Goal: Task Accomplishment & Management: Use online tool/utility

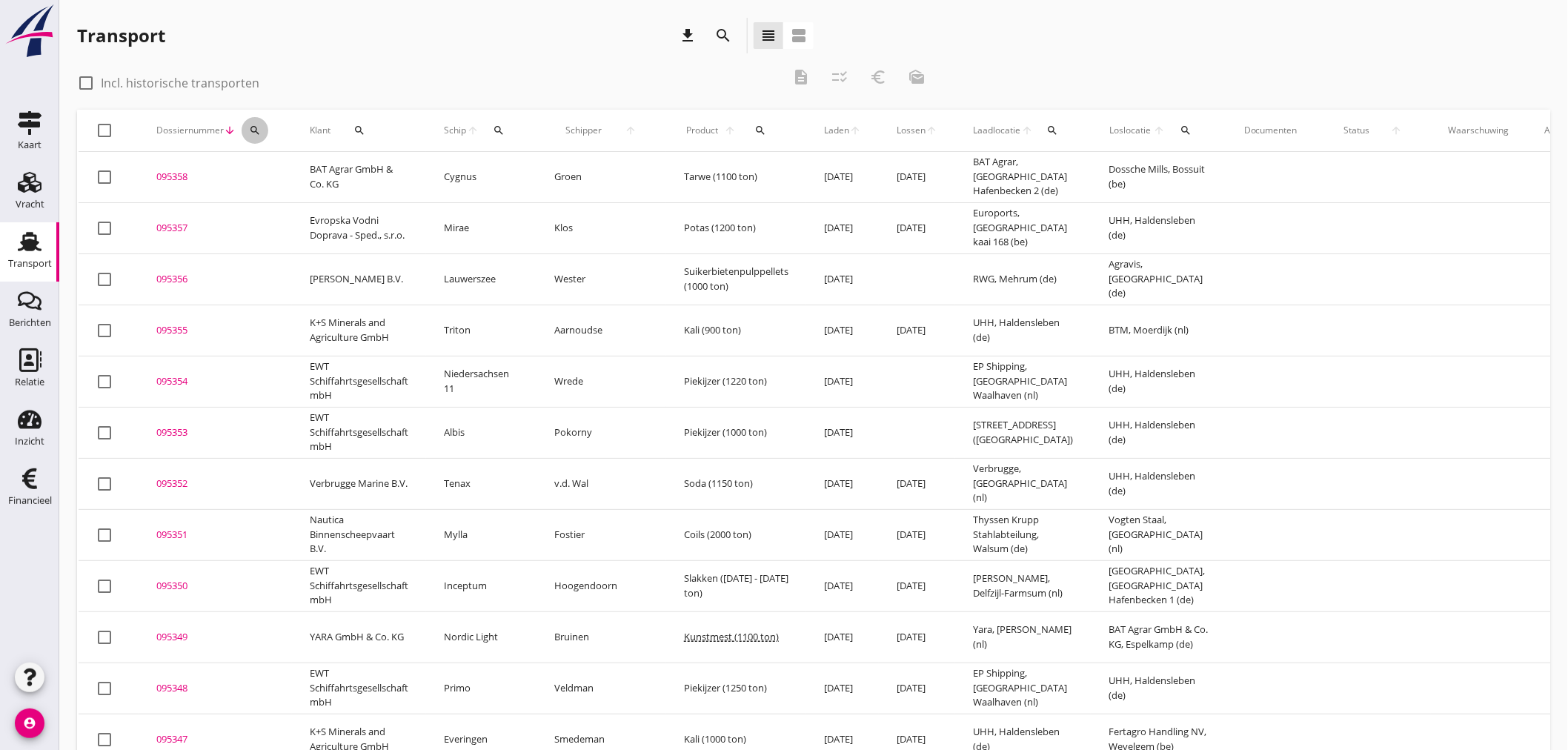
click at [256, 124] on icon "search" at bounding box center [255, 130] width 12 height 12
click at [254, 178] on input "Zoeken op dossiernummer..." at bounding box center [324, 173] width 154 height 24
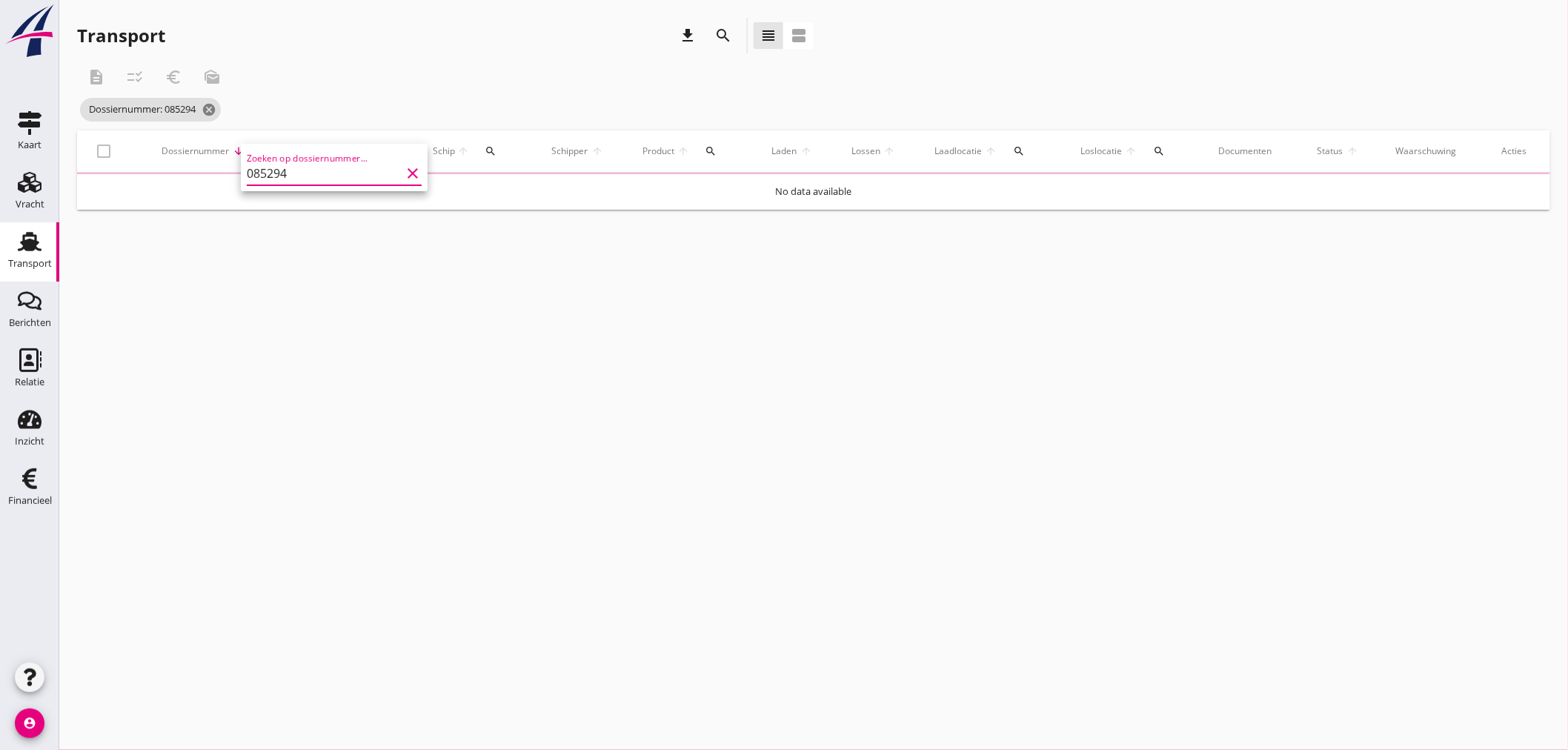
type input "085294"
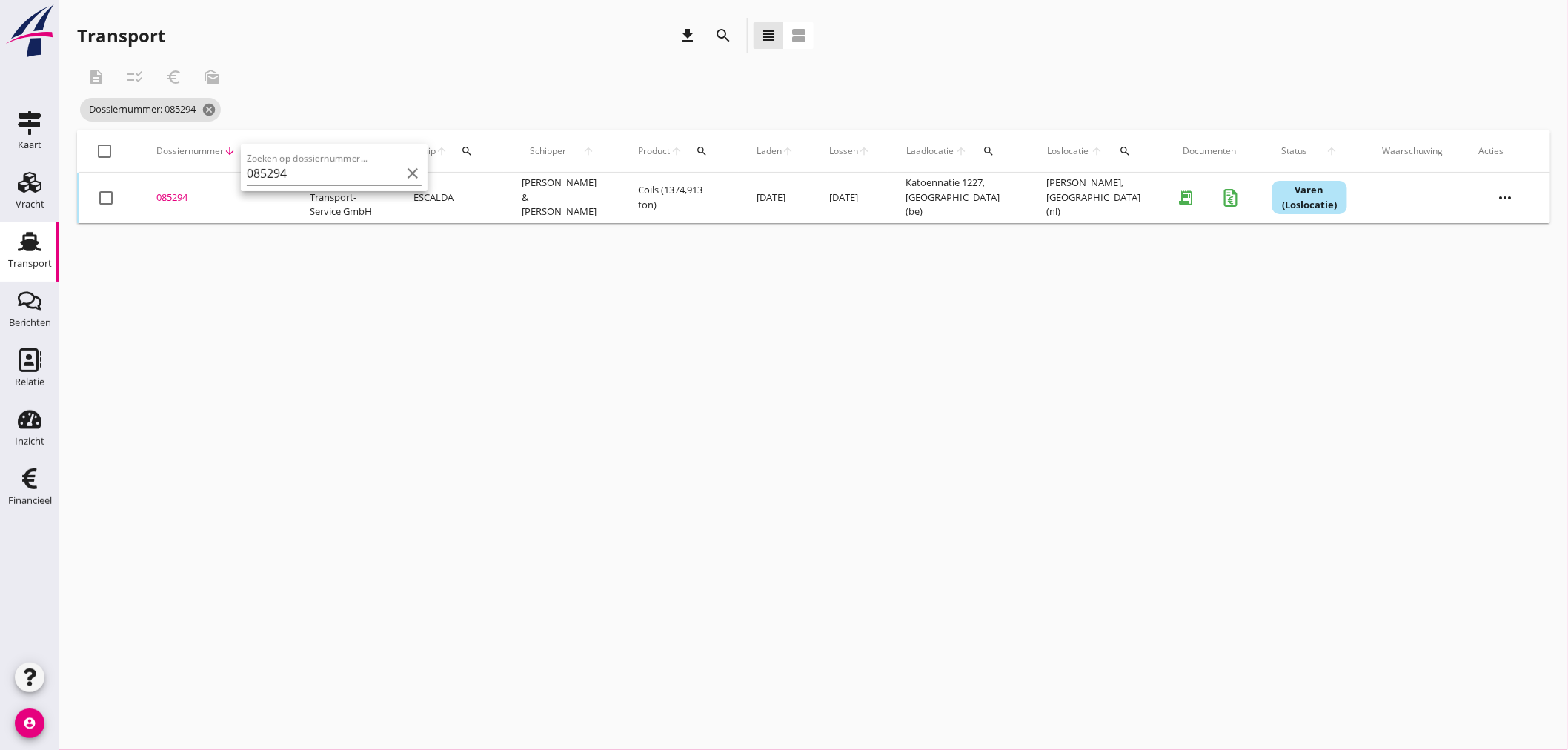
click at [182, 197] on div "085294" at bounding box center [215, 198] width 117 height 14
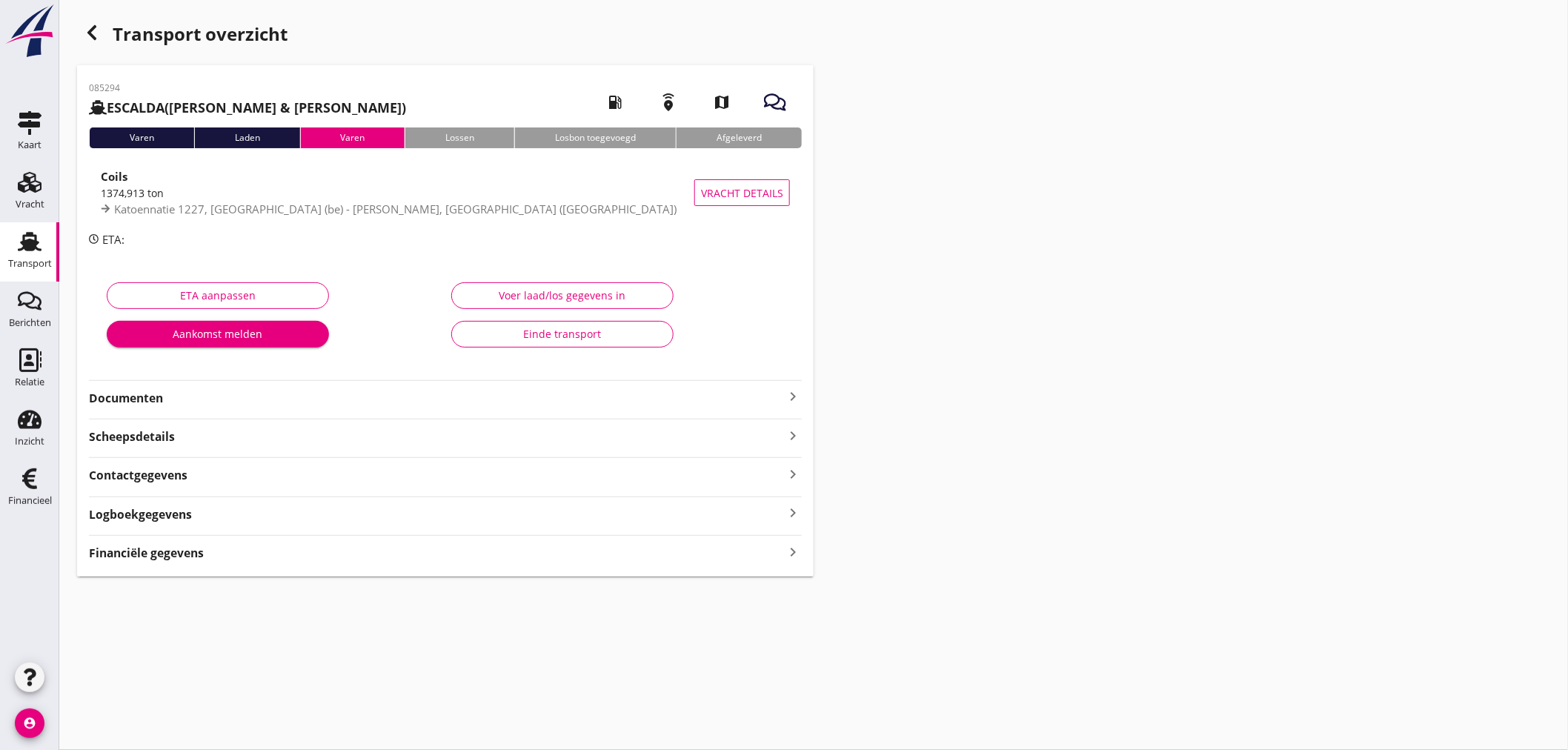
click at [411, 563] on div "085294 ESCALDA ([PERSON_NAME] & [PERSON_NAME]) local_gas_station emergency_shar…" at bounding box center [445, 321] width 737 height 511
drag, startPoint x: 793, startPoint y: 550, endPoint x: 831, endPoint y: 523, distance: 46.6
click at [795, 546] on icon "keyboard_arrow_right" at bounding box center [792, 552] width 18 height 20
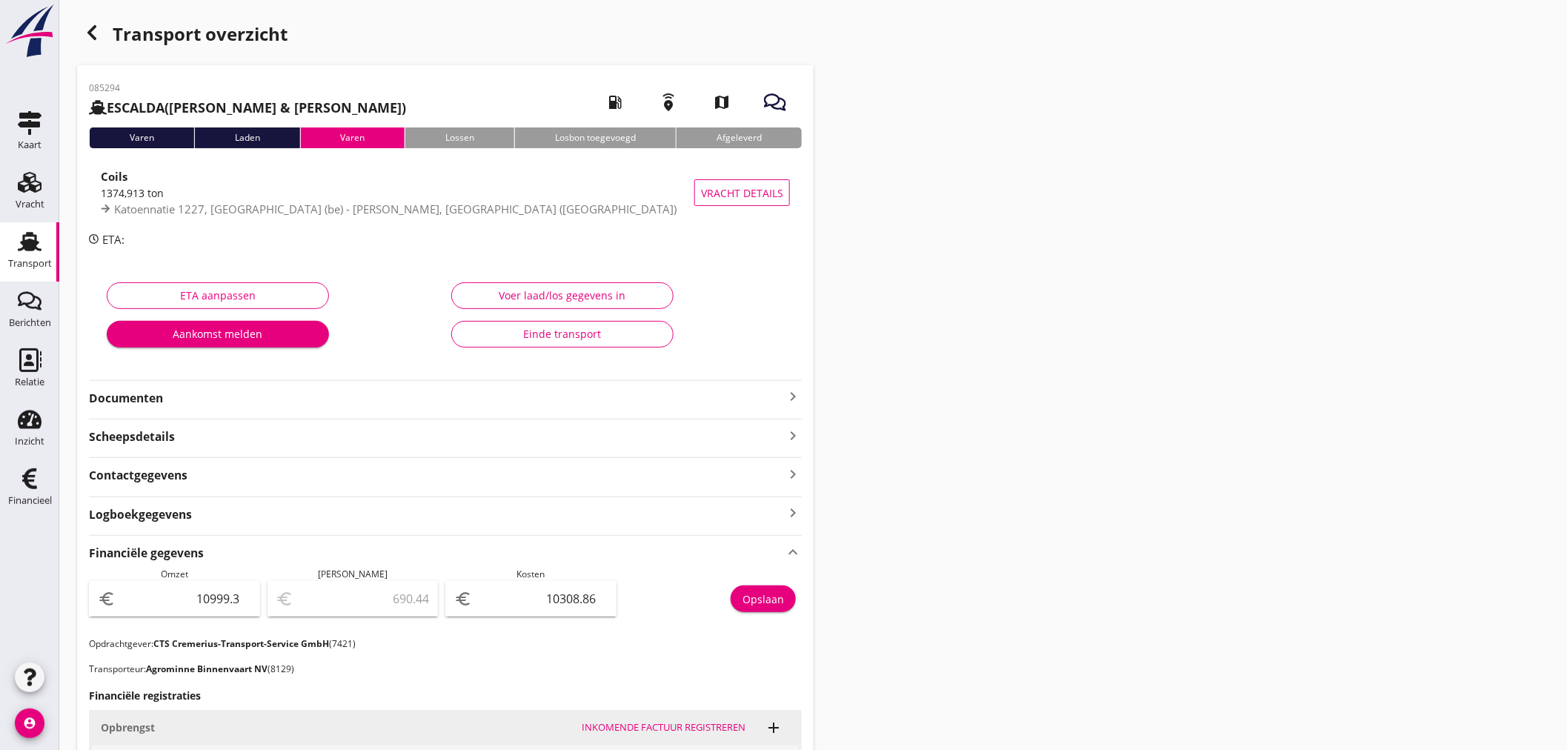
click at [1189, 551] on div "Transport overzicht 085294 ESCALDA ([PERSON_NAME] & [PERSON_NAME]) local_gas_st…" at bounding box center [814, 592] width 1509 height 1185
drag, startPoint x: 1078, startPoint y: 738, endPoint x: 91, endPoint y: 33, distance: 1212.9
click at [91, 33] on use "button" at bounding box center [92, 32] width 9 height 14
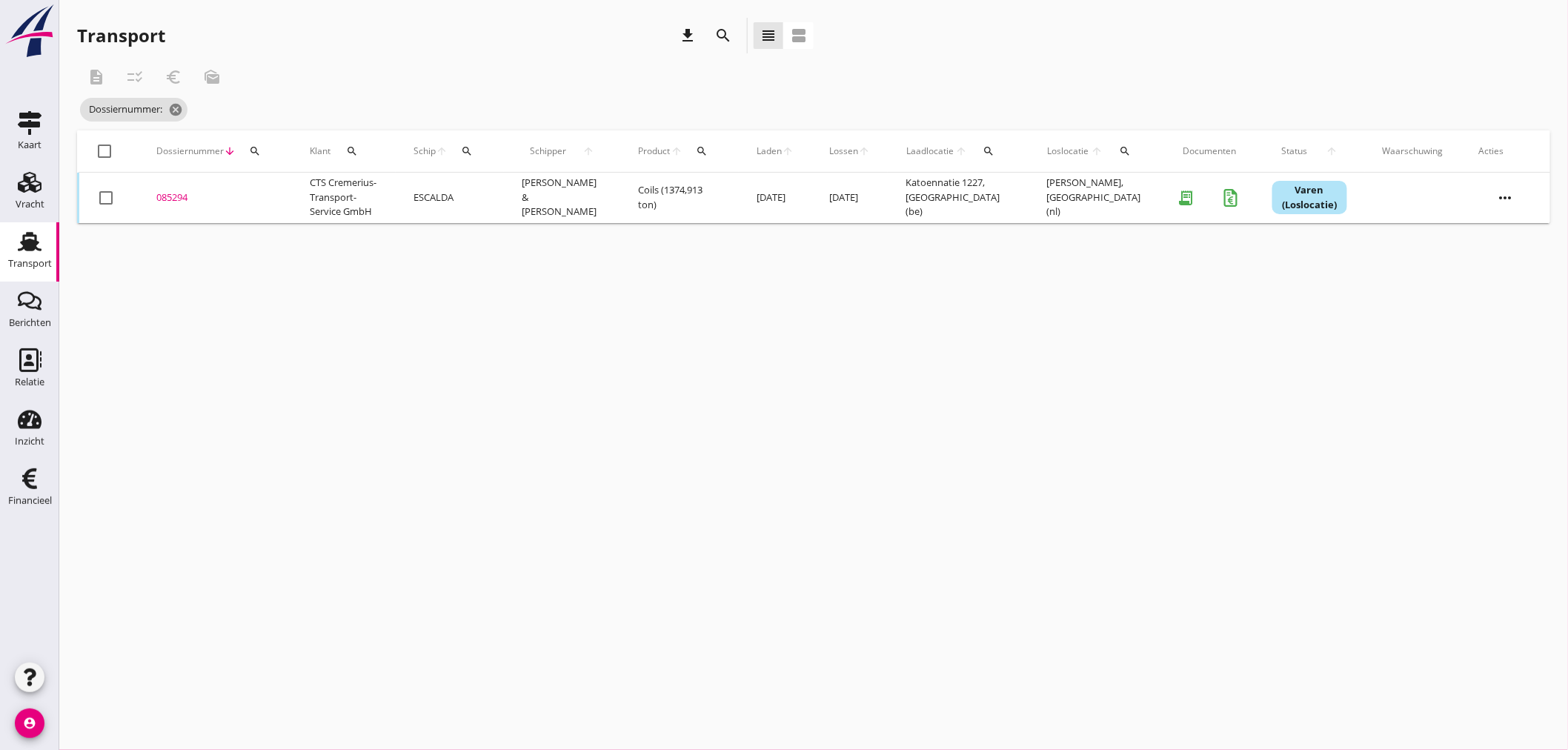
click at [258, 149] on icon "search" at bounding box center [255, 151] width 12 height 12
click at [265, 193] on input "Zoeken op dossiernummer..." at bounding box center [324, 194] width 154 height 24
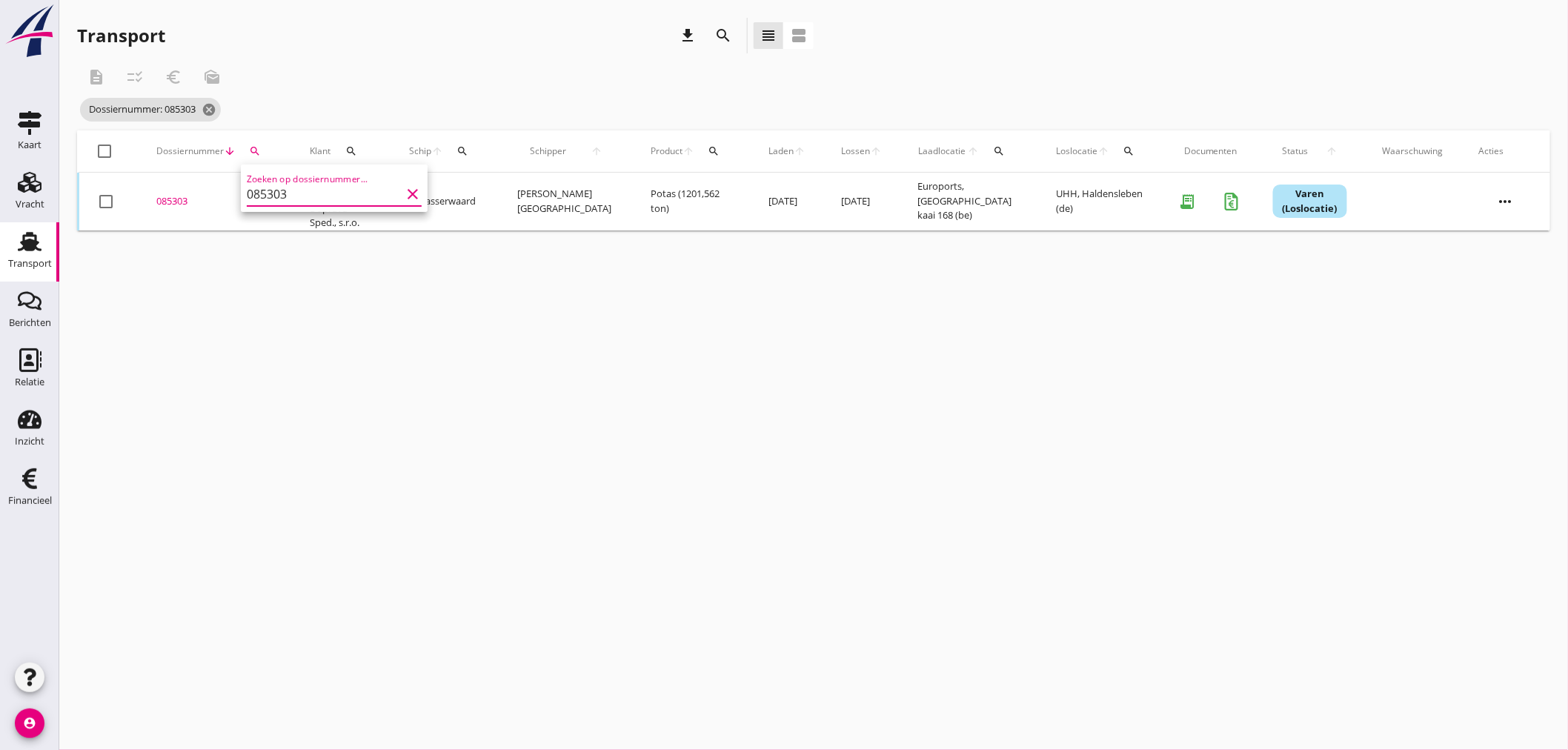
type input "085303"
drag, startPoint x: 148, startPoint y: 189, endPoint x: 217, endPoint y: 202, distance: 70.2
click at [164, 191] on td "085303 upload_file Drop hier uw bestand om het aan het dossier toe te voegen" at bounding box center [215, 201] width 153 height 58
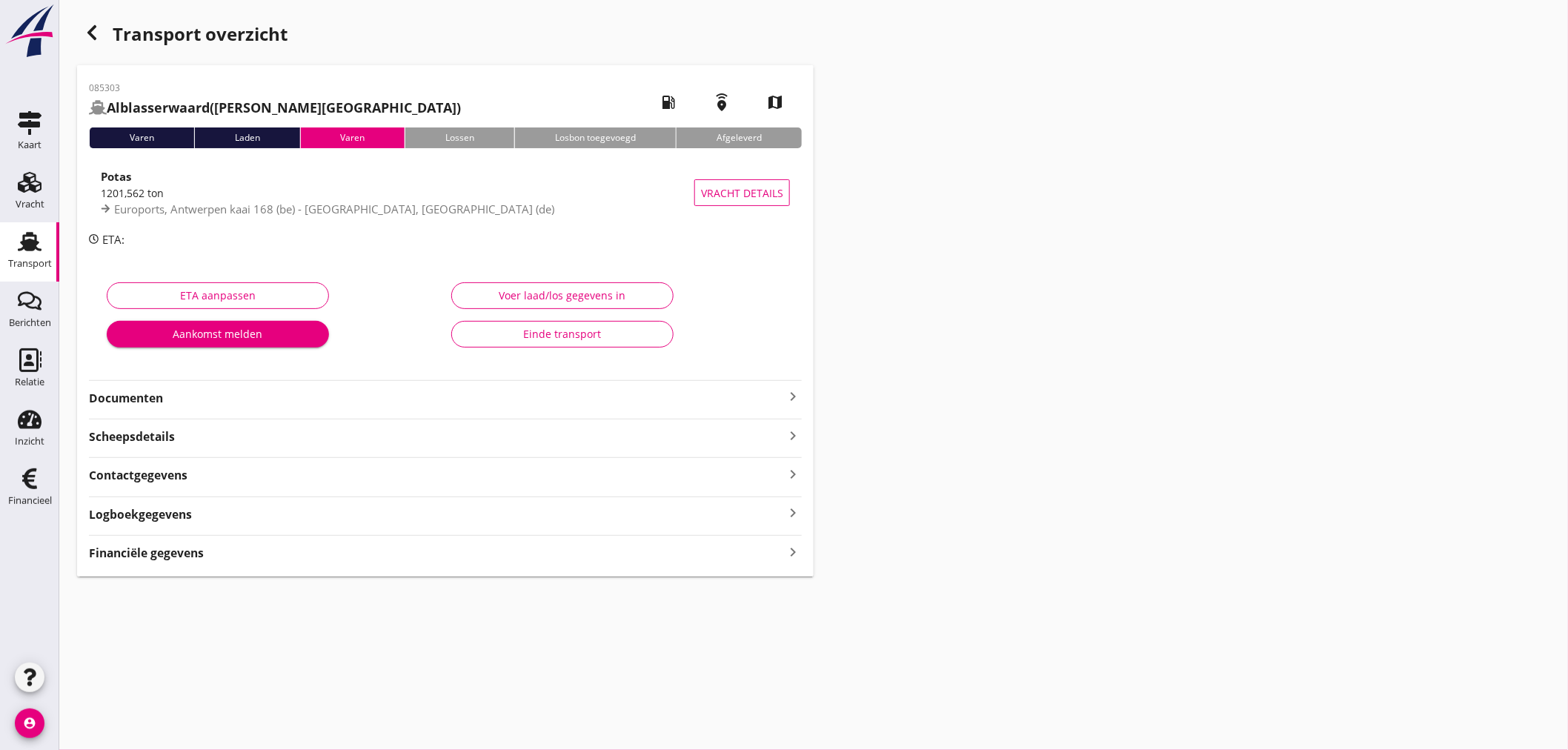
click at [321, 552] on div "Financiële gegevens keyboard_arrow_right" at bounding box center [445, 552] width 713 height 20
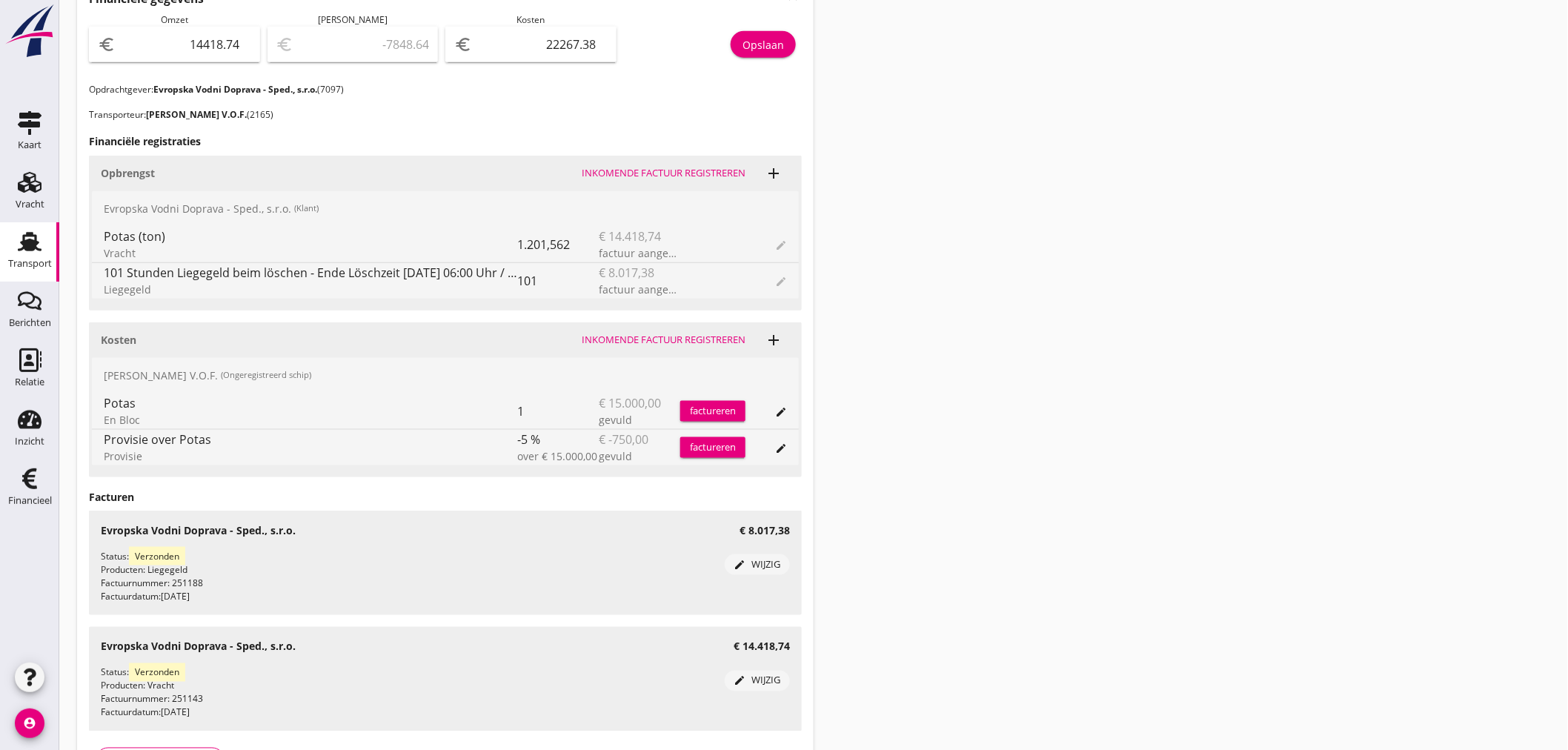
scroll to position [579, 0]
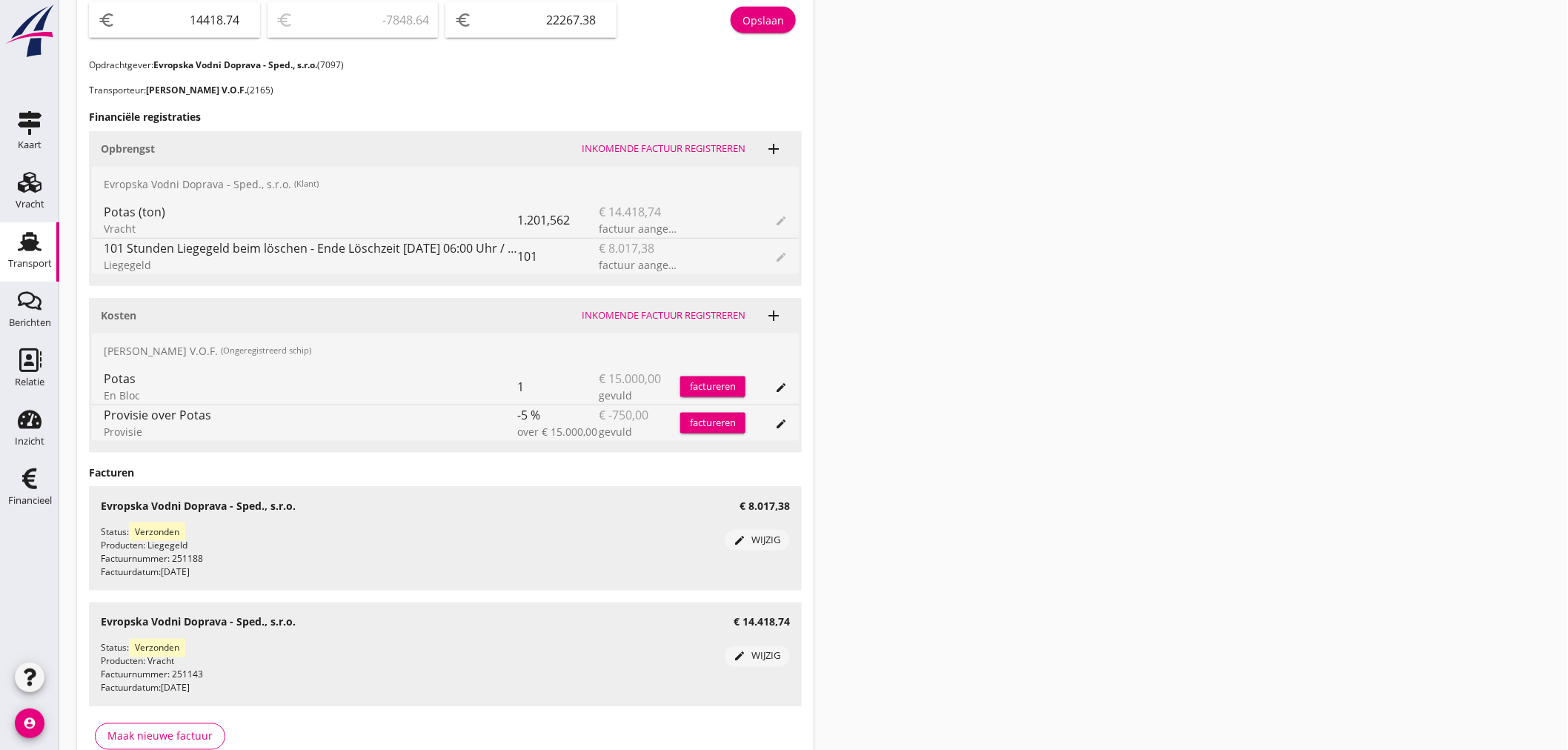
click at [21, 265] on div "Transport" at bounding box center [30, 263] width 43 height 10
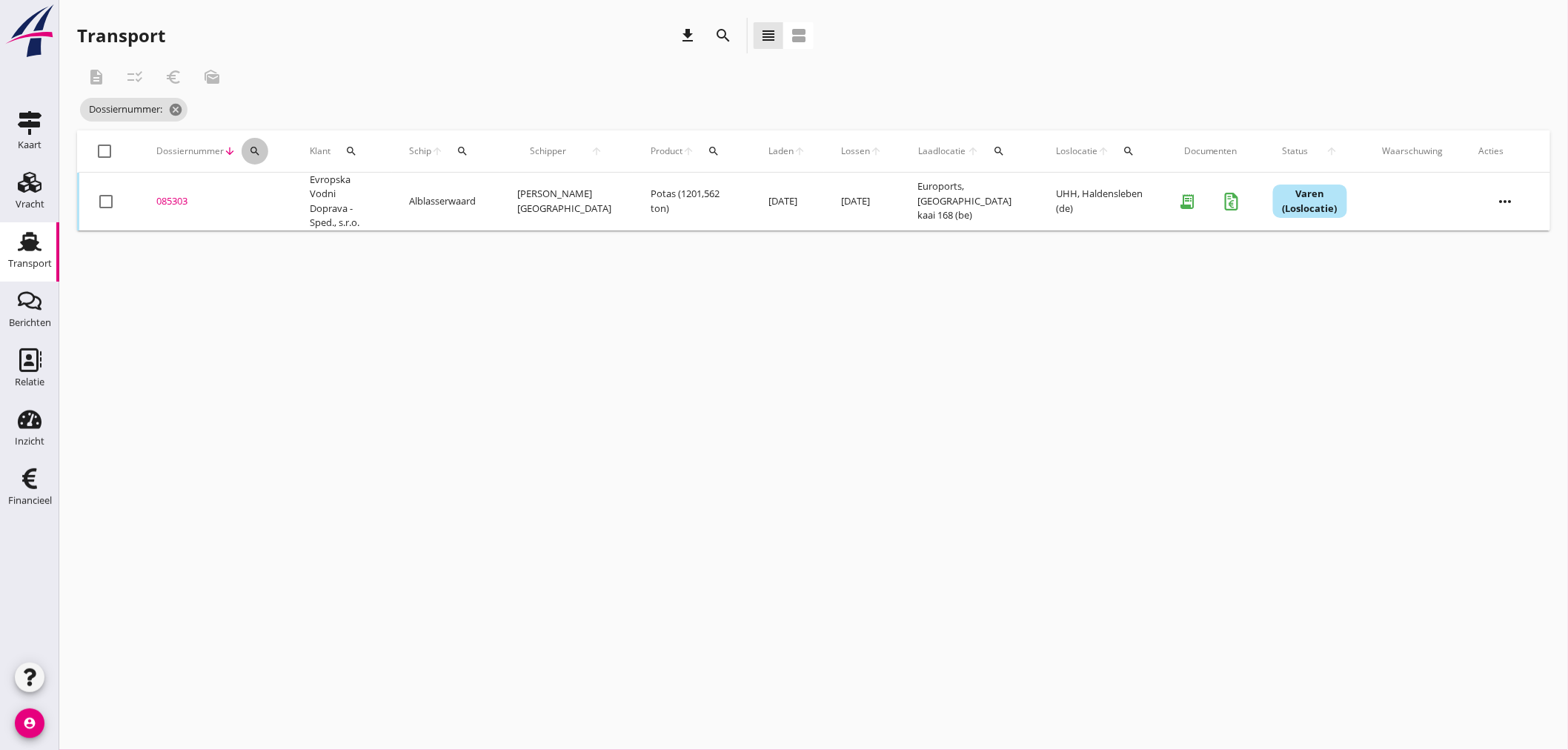
click at [256, 149] on icon "search" at bounding box center [255, 151] width 12 height 12
click at [277, 197] on input "Zoeken op dossiernummer..." at bounding box center [324, 194] width 154 height 24
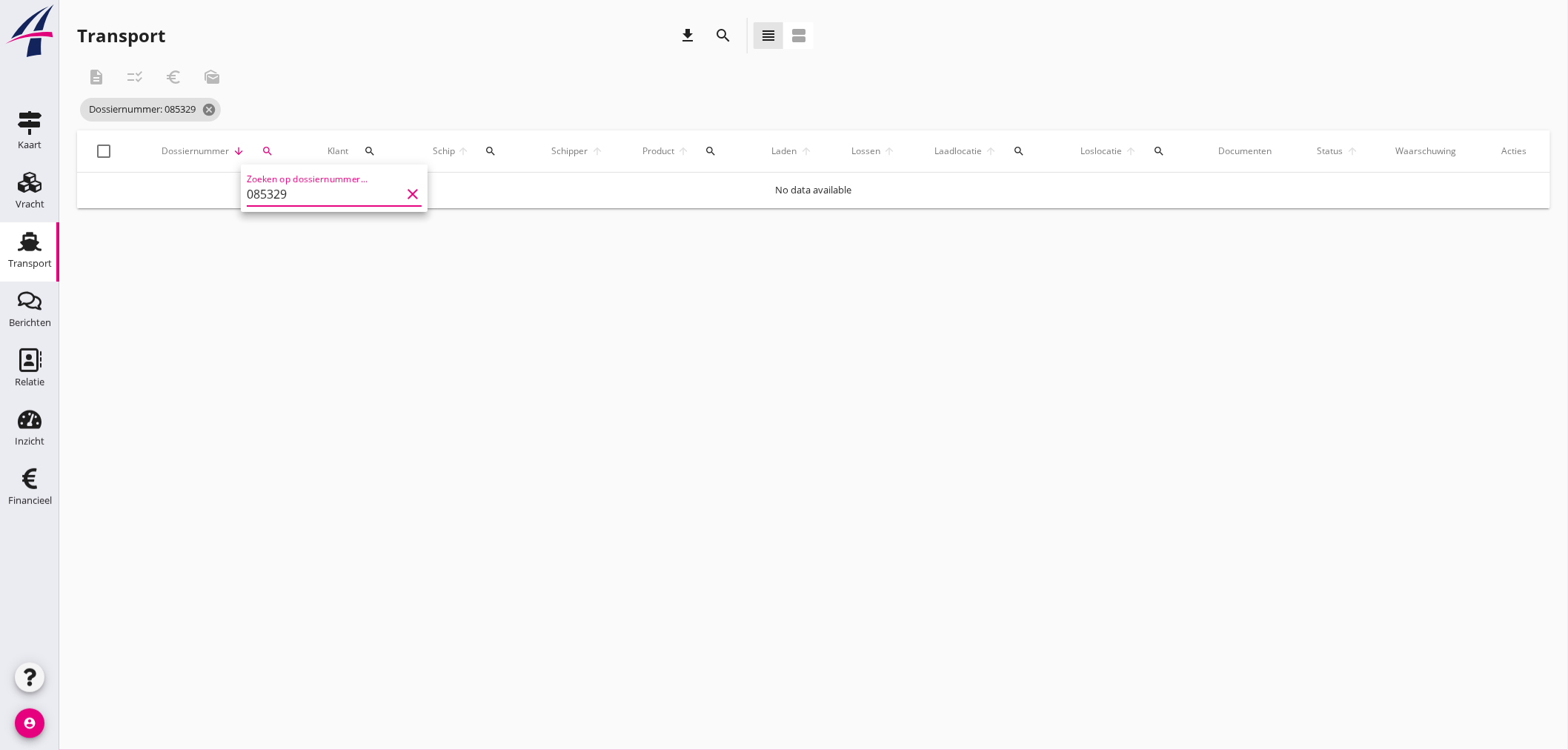
type input "085329"
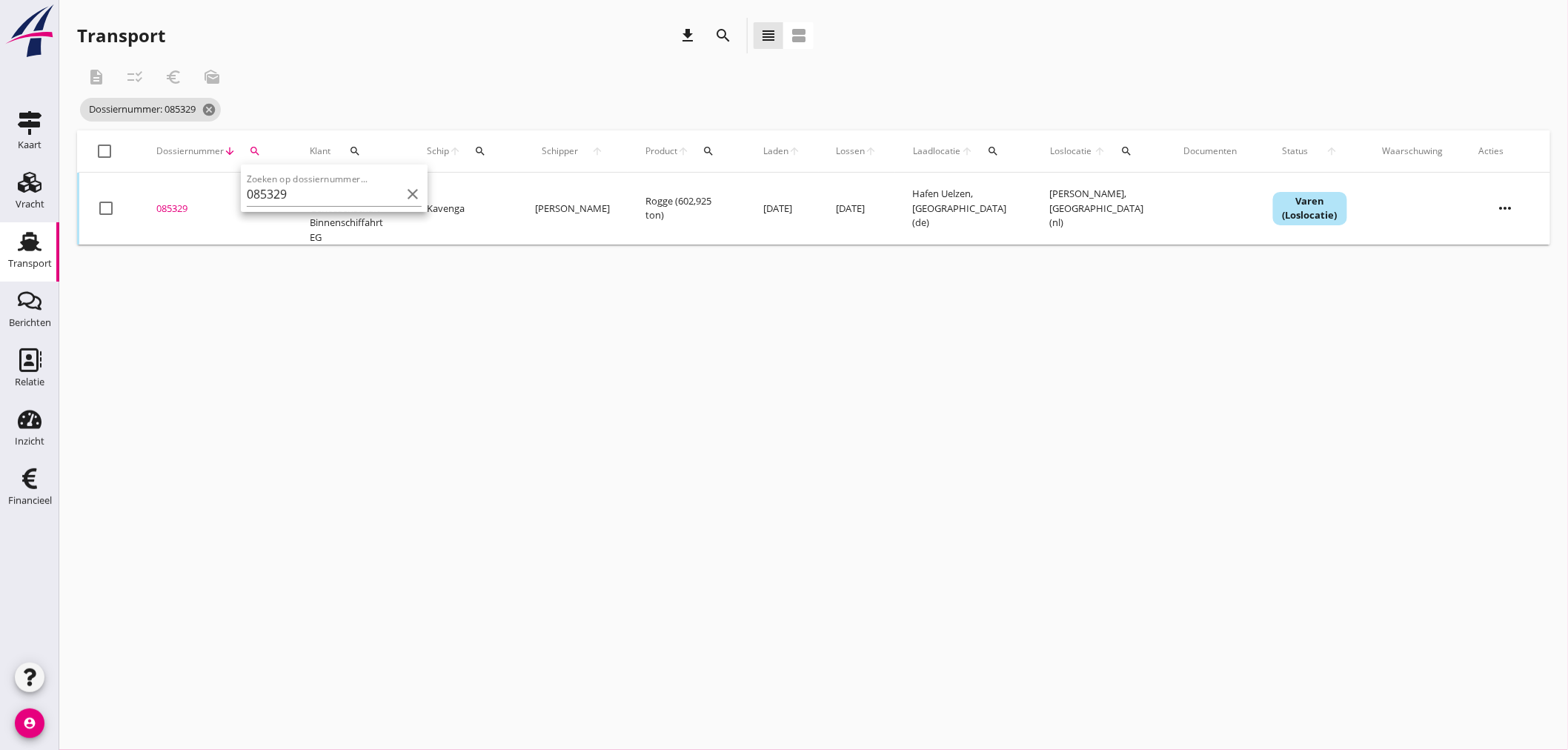
click at [175, 201] on div "085329" at bounding box center [215, 208] width 117 height 14
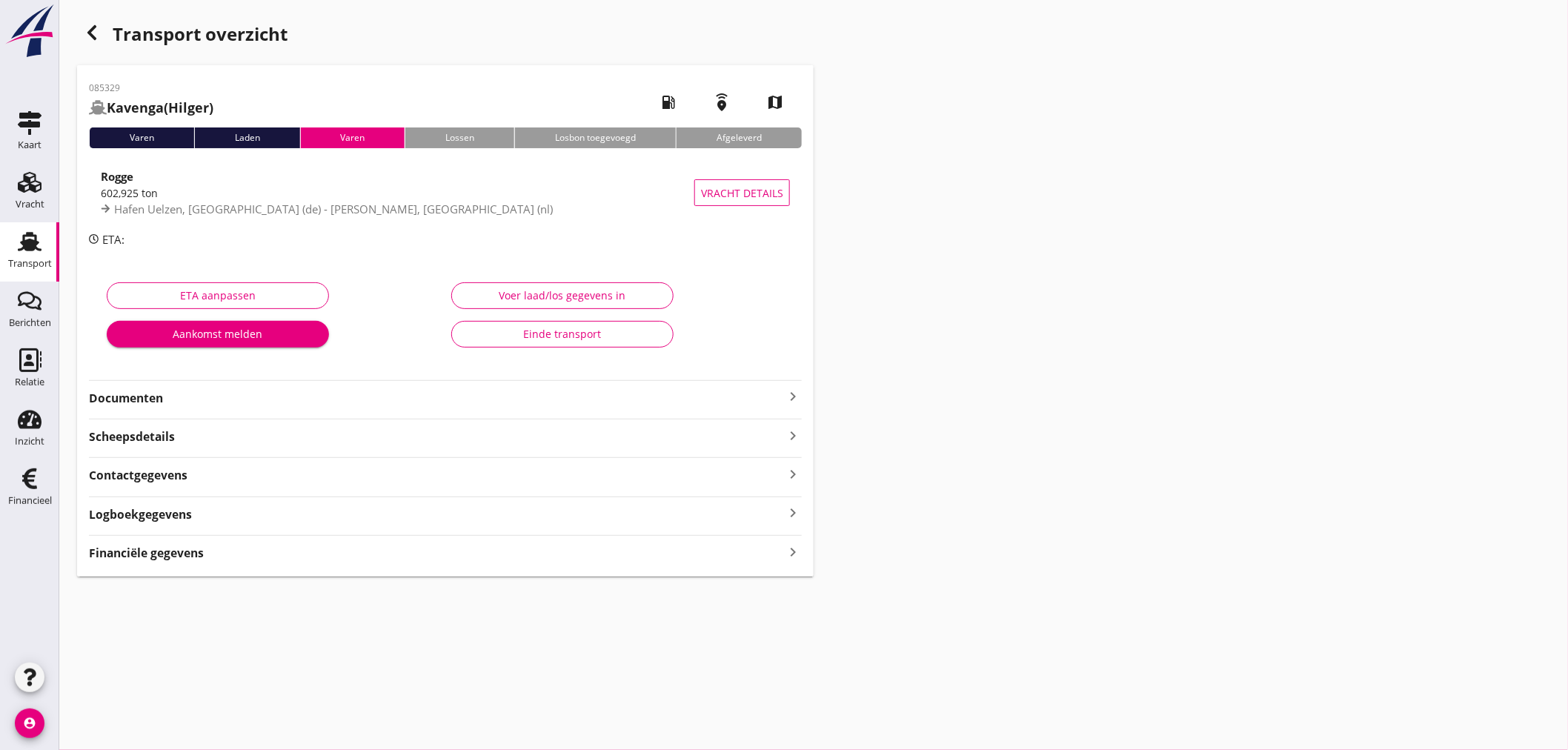
click at [150, 553] on strong "Financiële gegevens" at bounding box center [146, 553] width 115 height 17
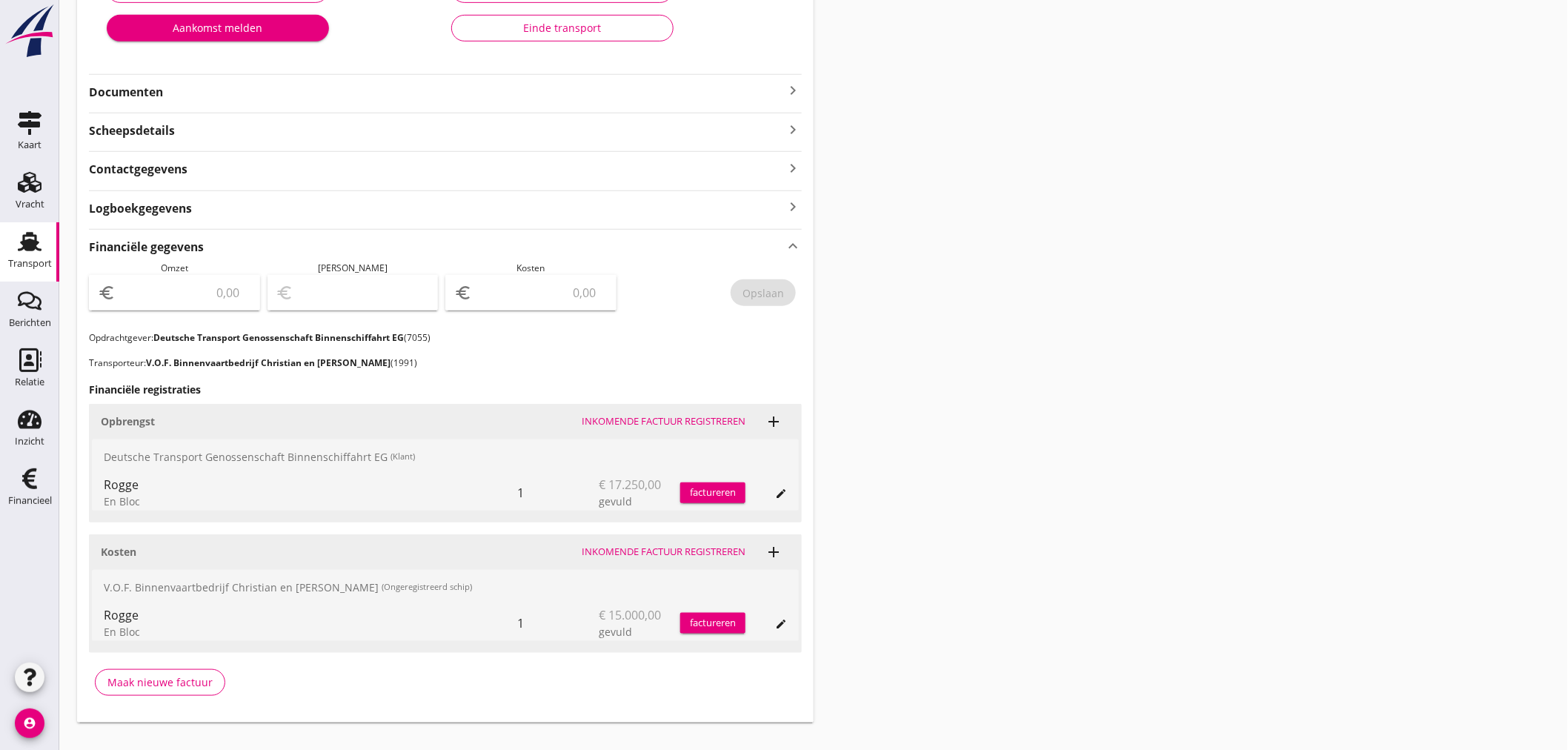
scroll to position [329, 0]
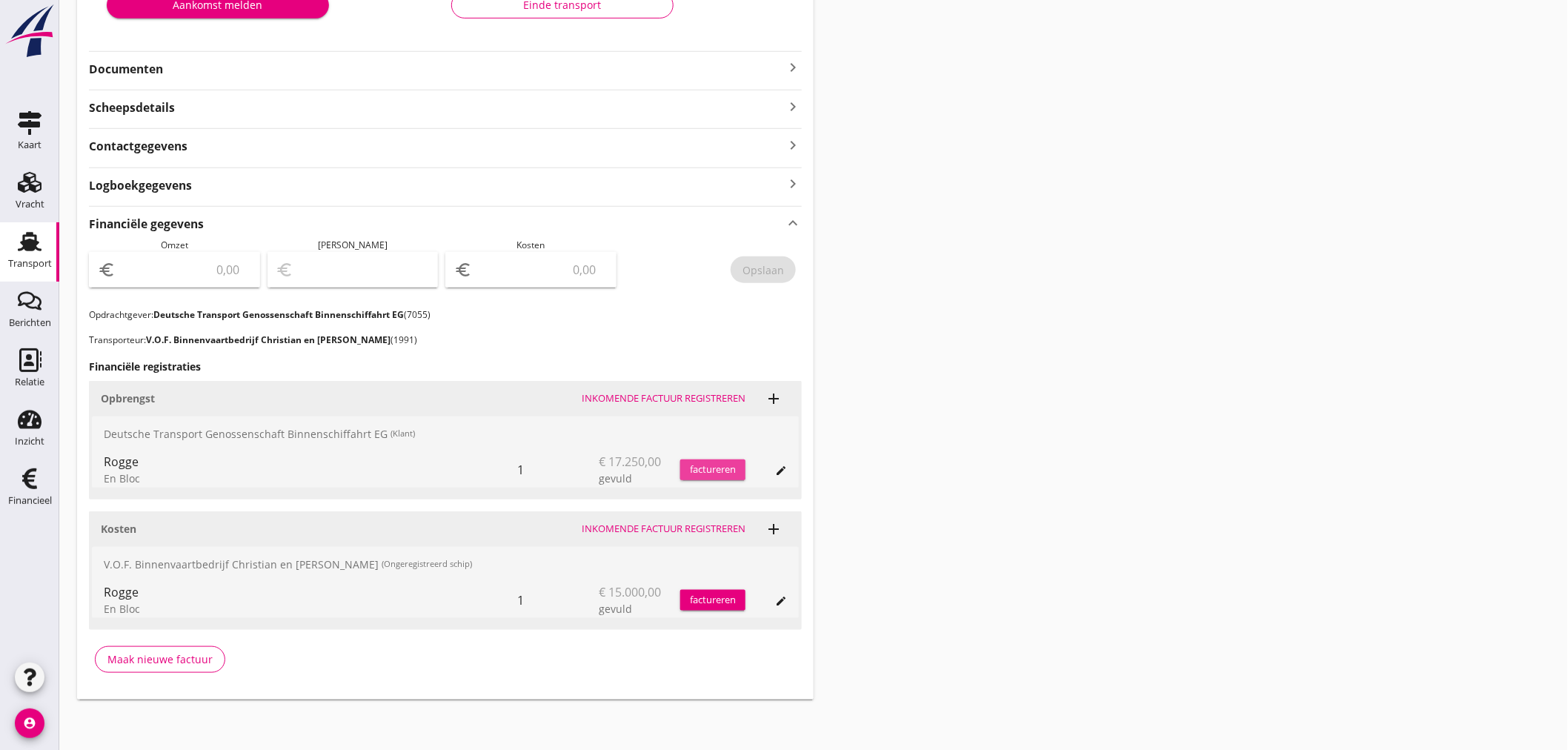
click at [728, 469] on div "factureren" at bounding box center [713, 469] width 66 height 14
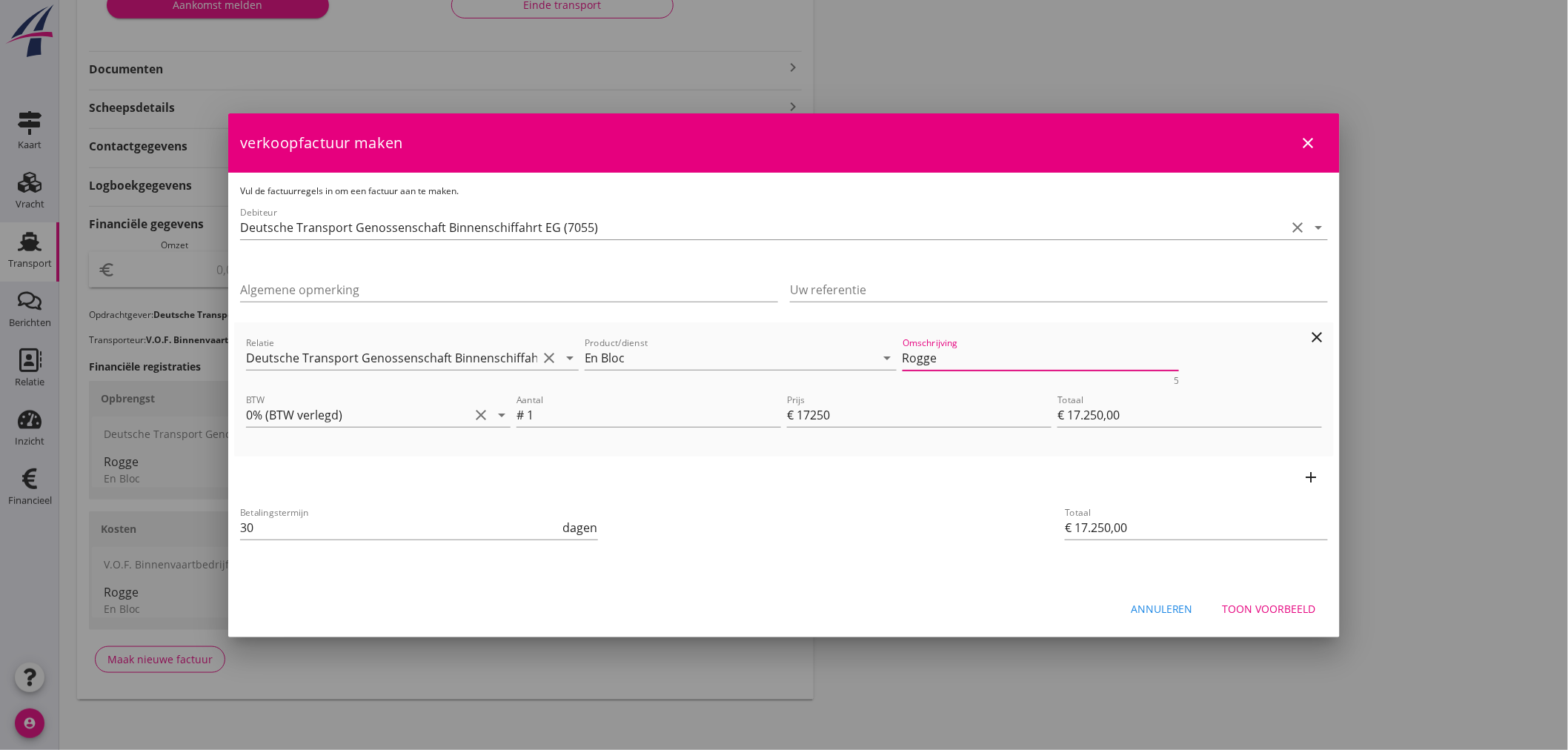
drag, startPoint x: 972, startPoint y: 358, endPoint x: 772, endPoint y: 379, distance: 201.1
click at [772, 379] on div "Relatie Deutsche Transport Genossenschaft Binnenschiffahrt EG (7055) clear arro…" at bounding box center [784, 359] width 1082 height 57
type textarea "l"
type textarea "Ladegewicht 602,925 T."
drag, startPoint x: 274, startPoint y: 535, endPoint x: 95, endPoint y: 506, distance: 181.3
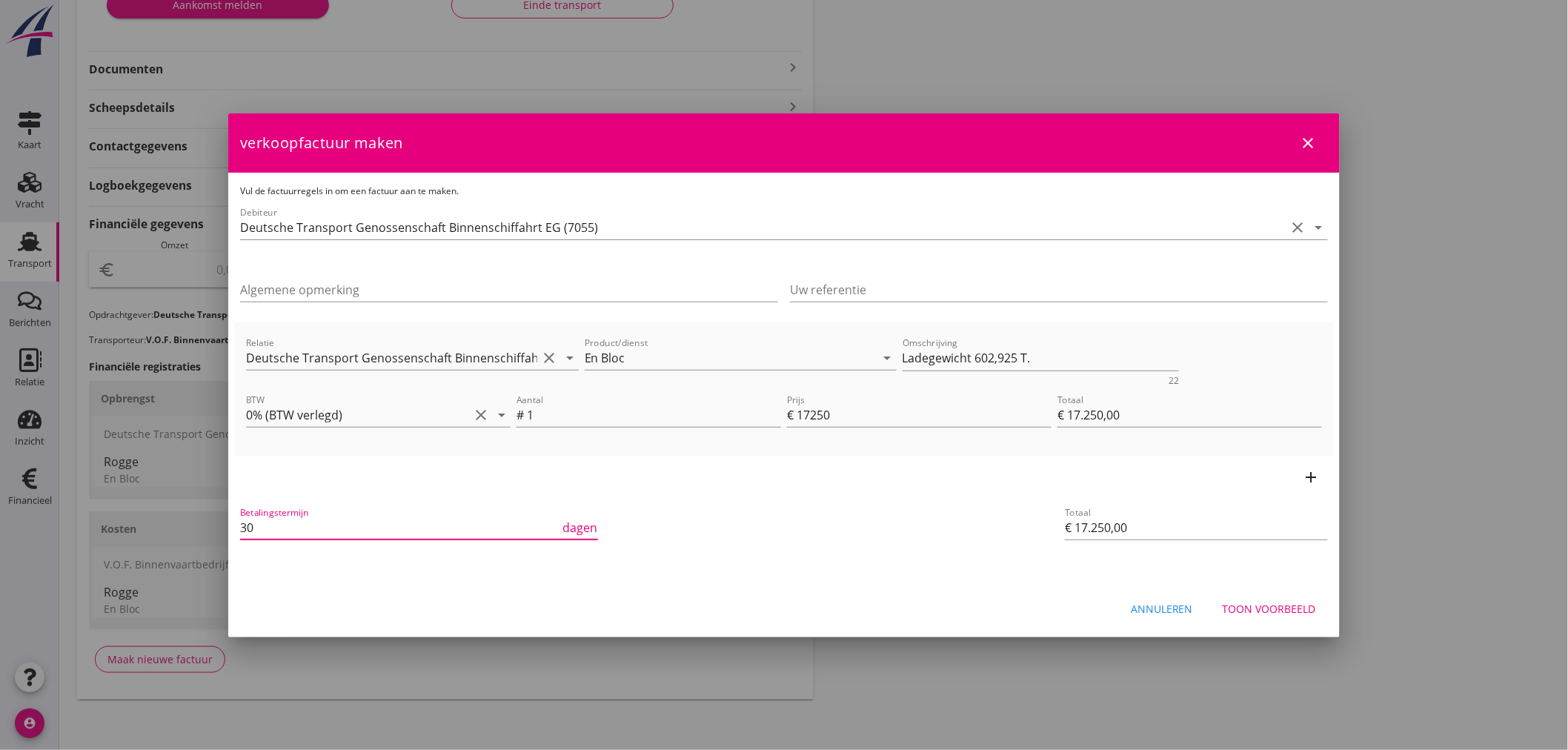
click at [95, 506] on div "21% (Hoog BTW tarief) 9% (Laag BTW tarief) 0% (BTW vrij) 0% (BTW verlegd) En Bl…" at bounding box center [784, 212] width 1568 height 1083
type input "21"
click at [1300, 611] on div "Toon voorbeeld" at bounding box center [1269, 609] width 93 height 15
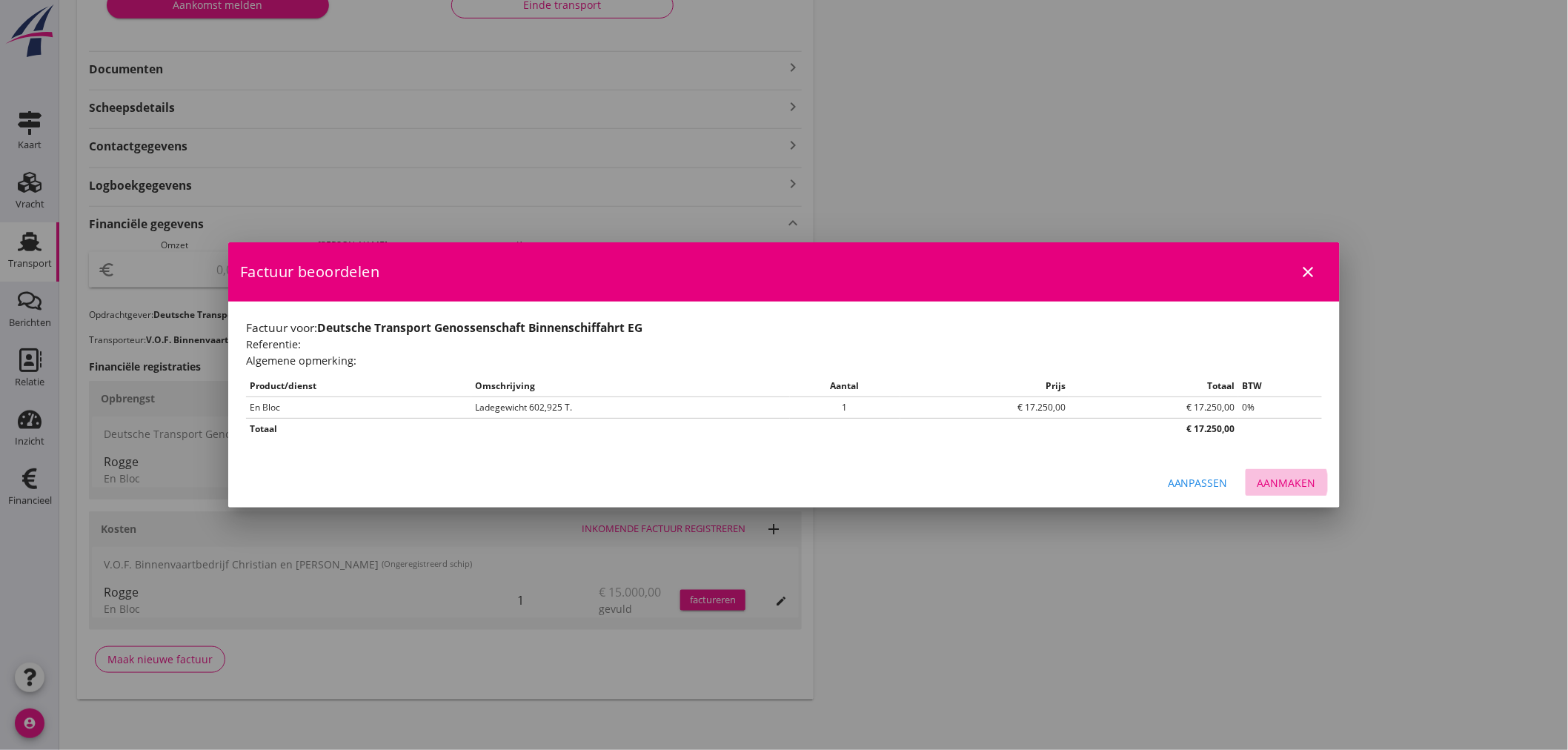
click at [1292, 484] on div "Aanmaken" at bounding box center [1287, 483] width 59 height 15
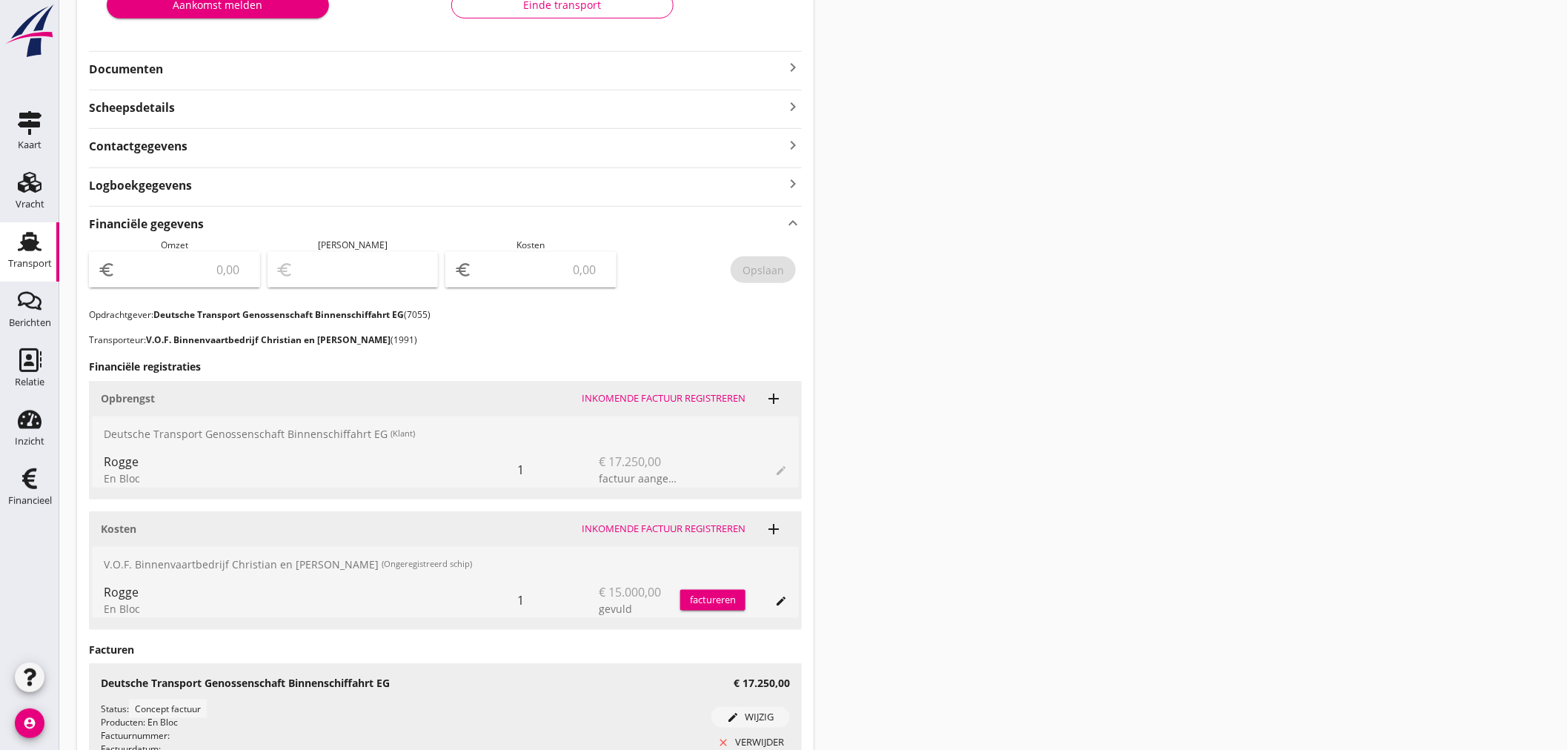
scroll to position [411, 0]
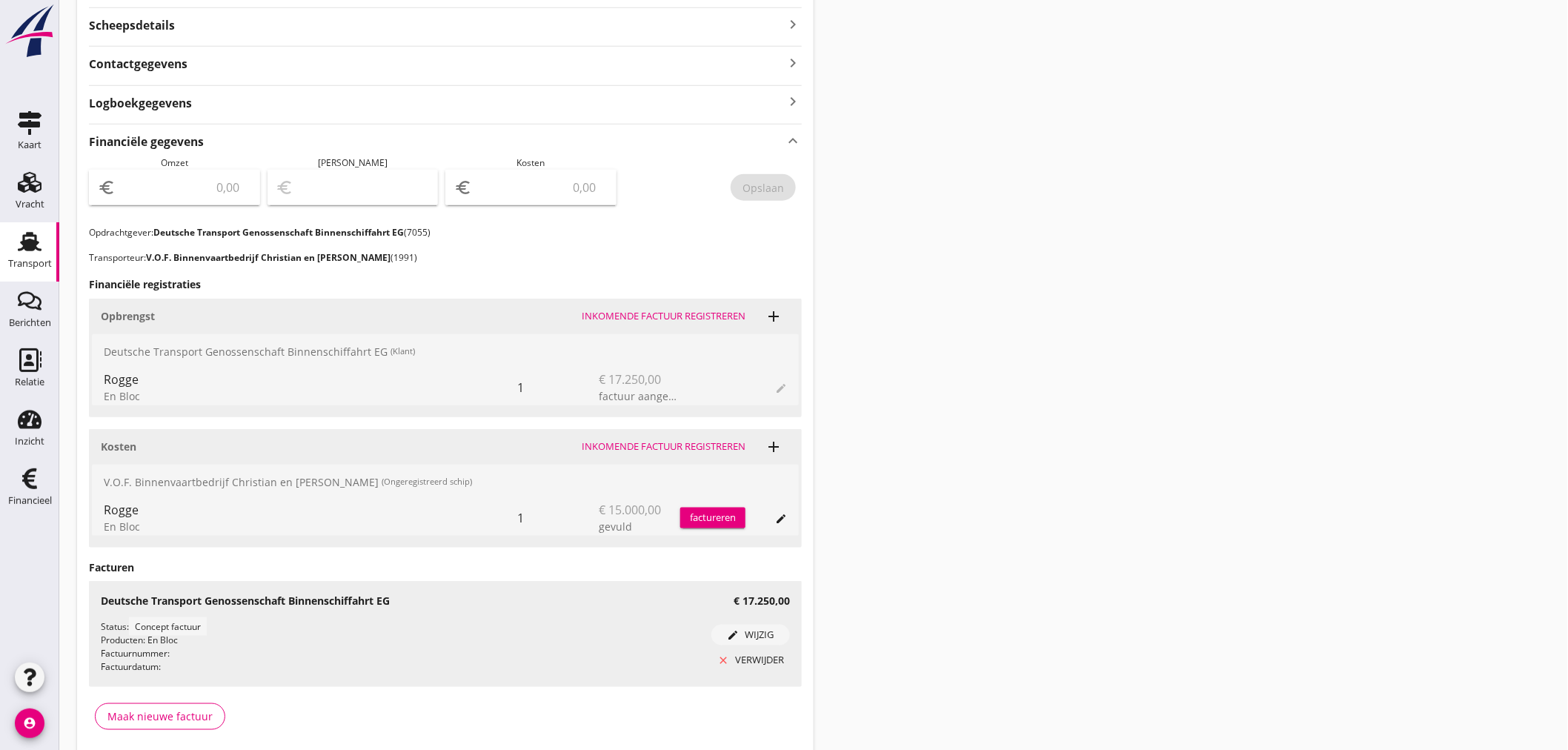
click at [184, 193] on input "number" at bounding box center [185, 187] width 133 height 24
type input "17250"
click at [772, 185] on div "Opslaan" at bounding box center [763, 188] width 41 height 15
click at [37, 487] on icon "Financieel" at bounding box center [29, 478] width 24 height 24
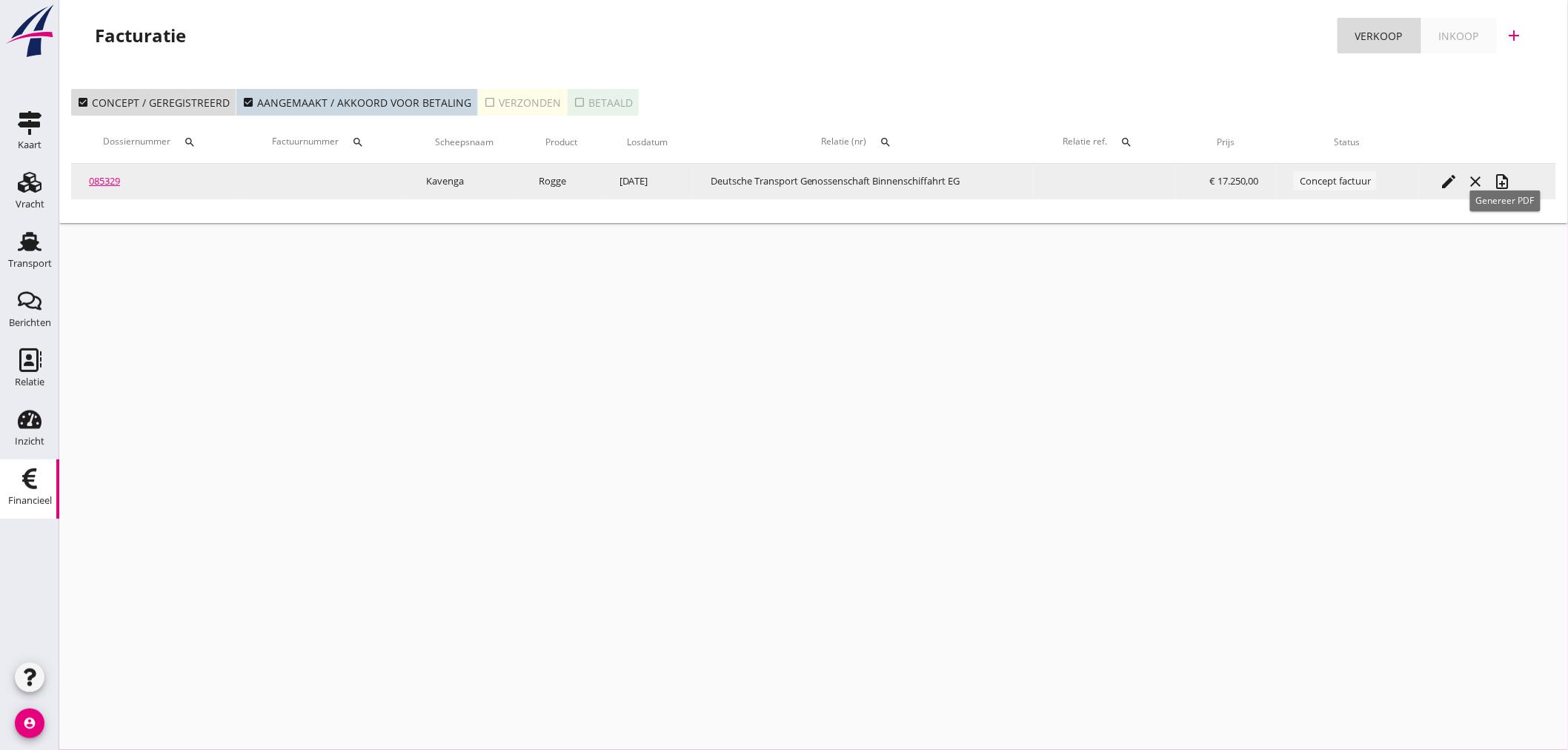
click at [1504, 181] on icon "note_add" at bounding box center [1502, 181] width 18 height 18
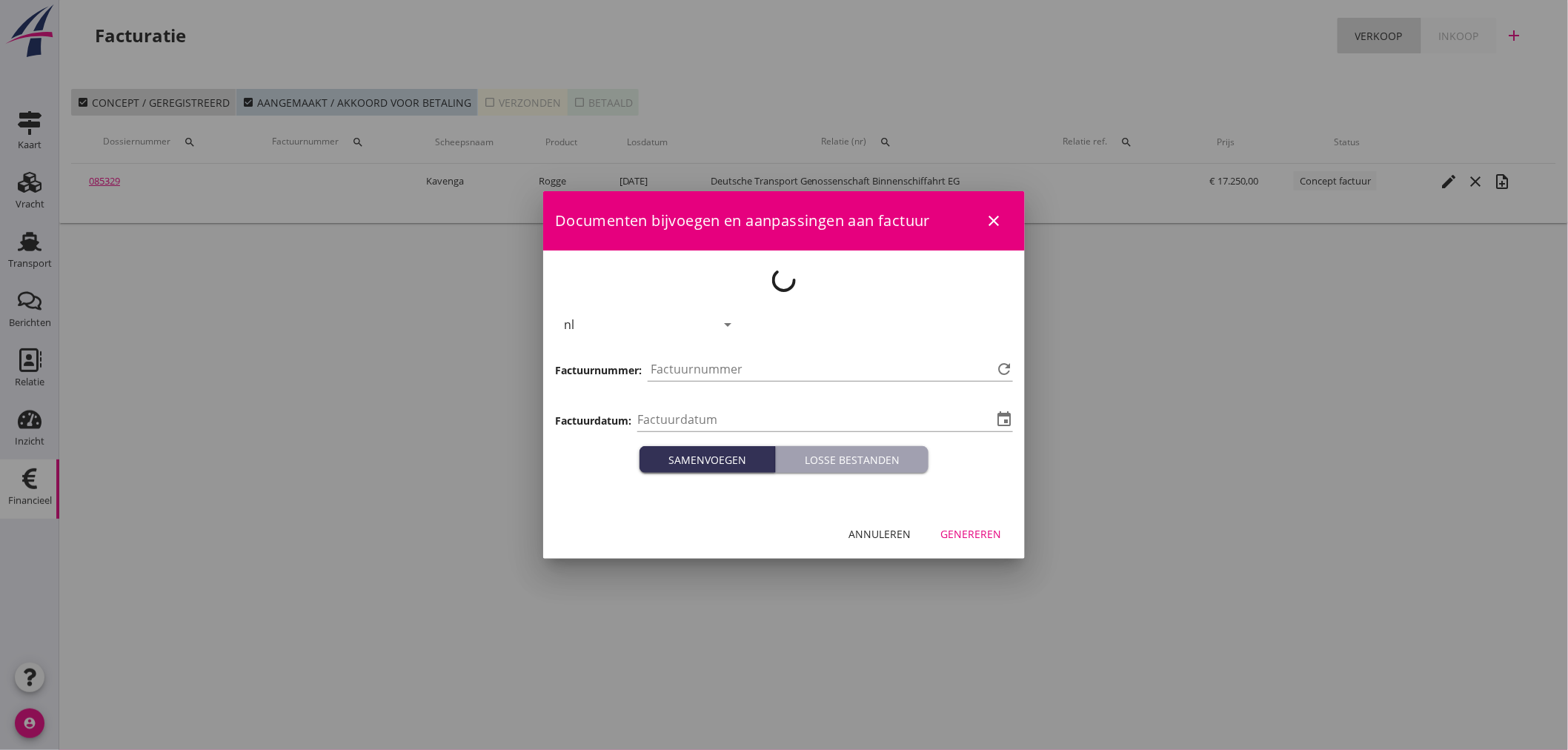
type input "[DATE]"
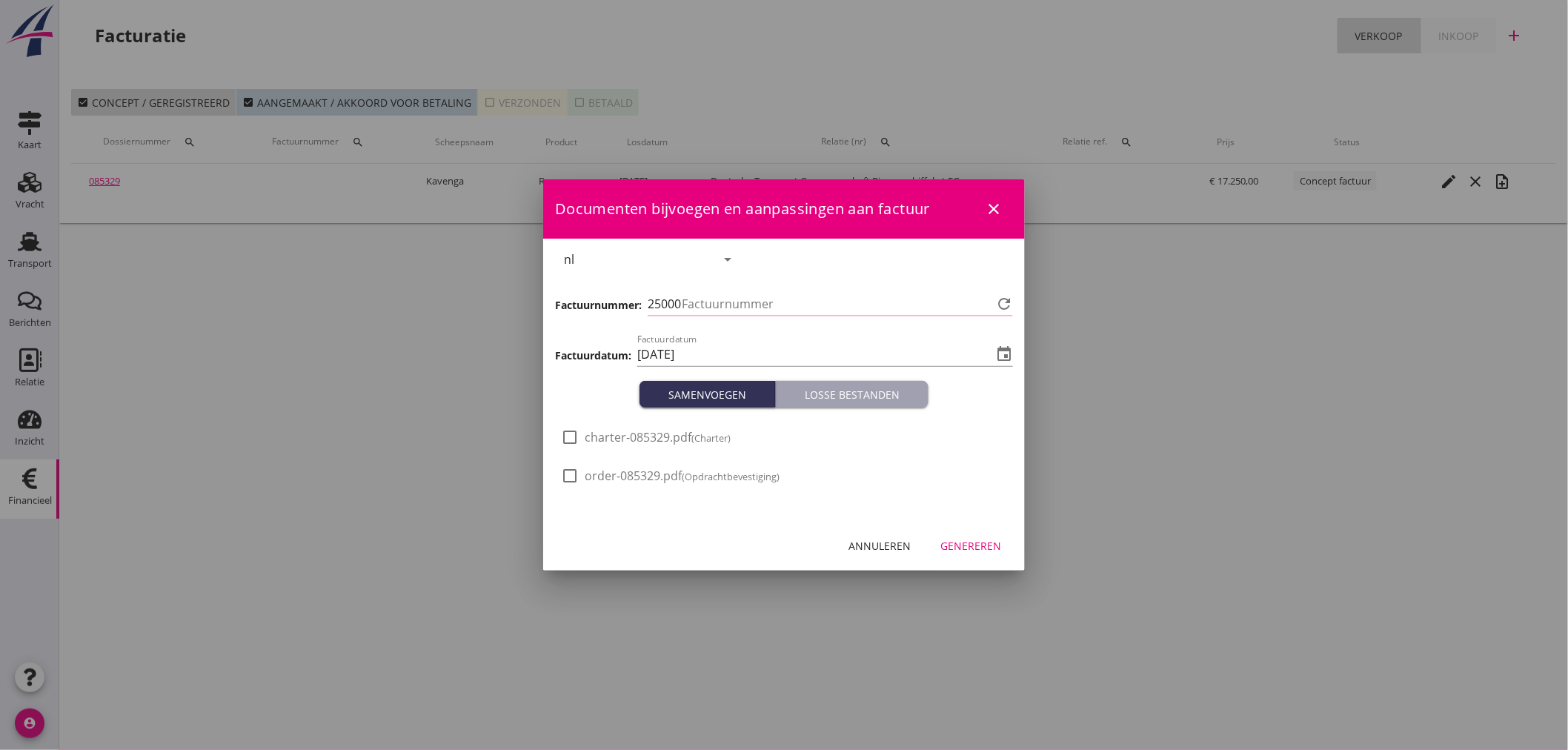
type input "1201"
click at [969, 546] on div "Genereren" at bounding box center [971, 546] width 61 height 15
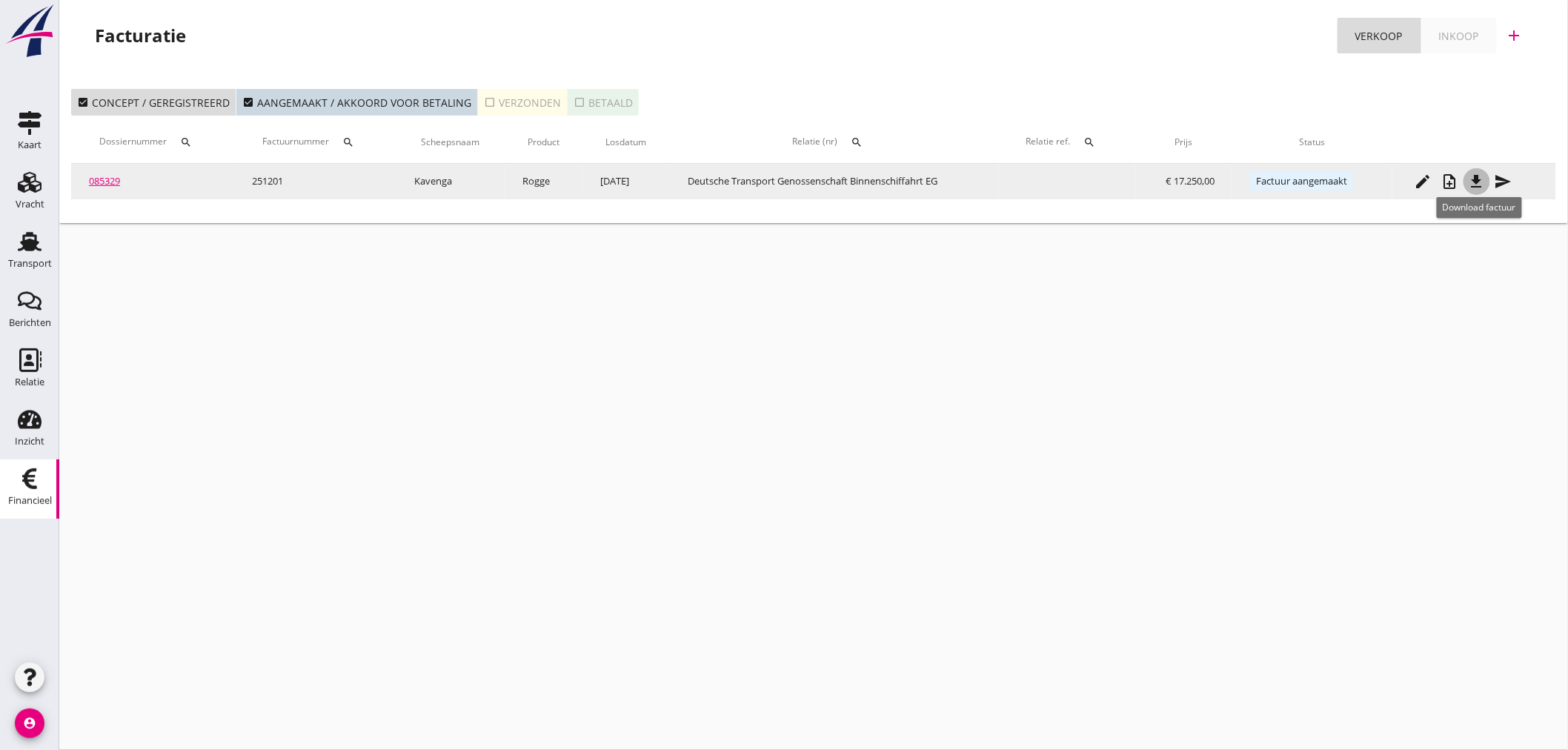
click at [1476, 182] on icon "file_download" at bounding box center [1476, 181] width 18 height 18
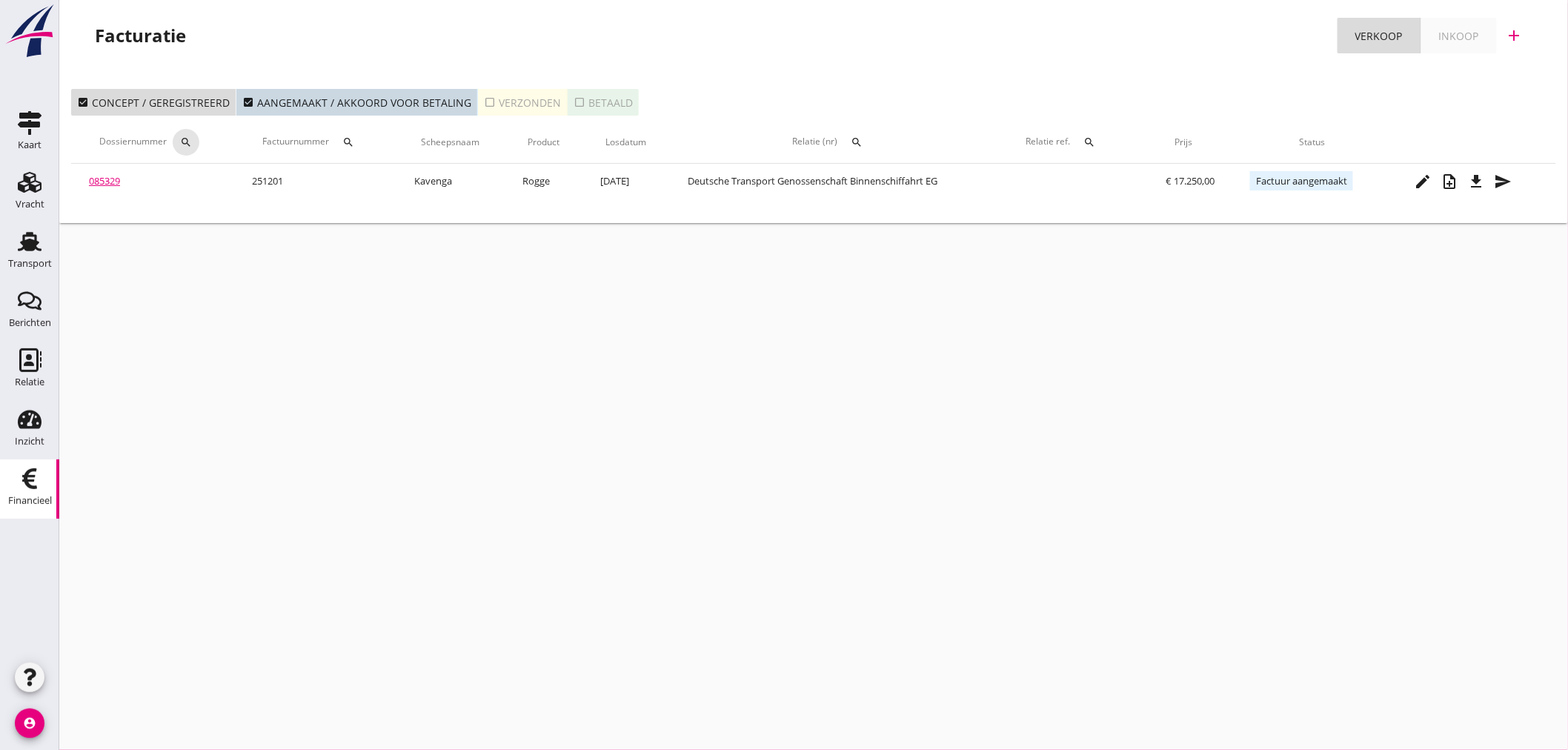
drag, startPoint x: 185, startPoint y: 135, endPoint x: 187, endPoint y: 169, distance: 34.1
click at [185, 138] on button "search" at bounding box center [185, 142] width 27 height 27
click at [190, 178] on input "Zoeken op dossiernummer..." at bounding box center [257, 185] width 154 height 24
click at [39, 250] on icon "Transport" at bounding box center [29, 241] width 24 height 24
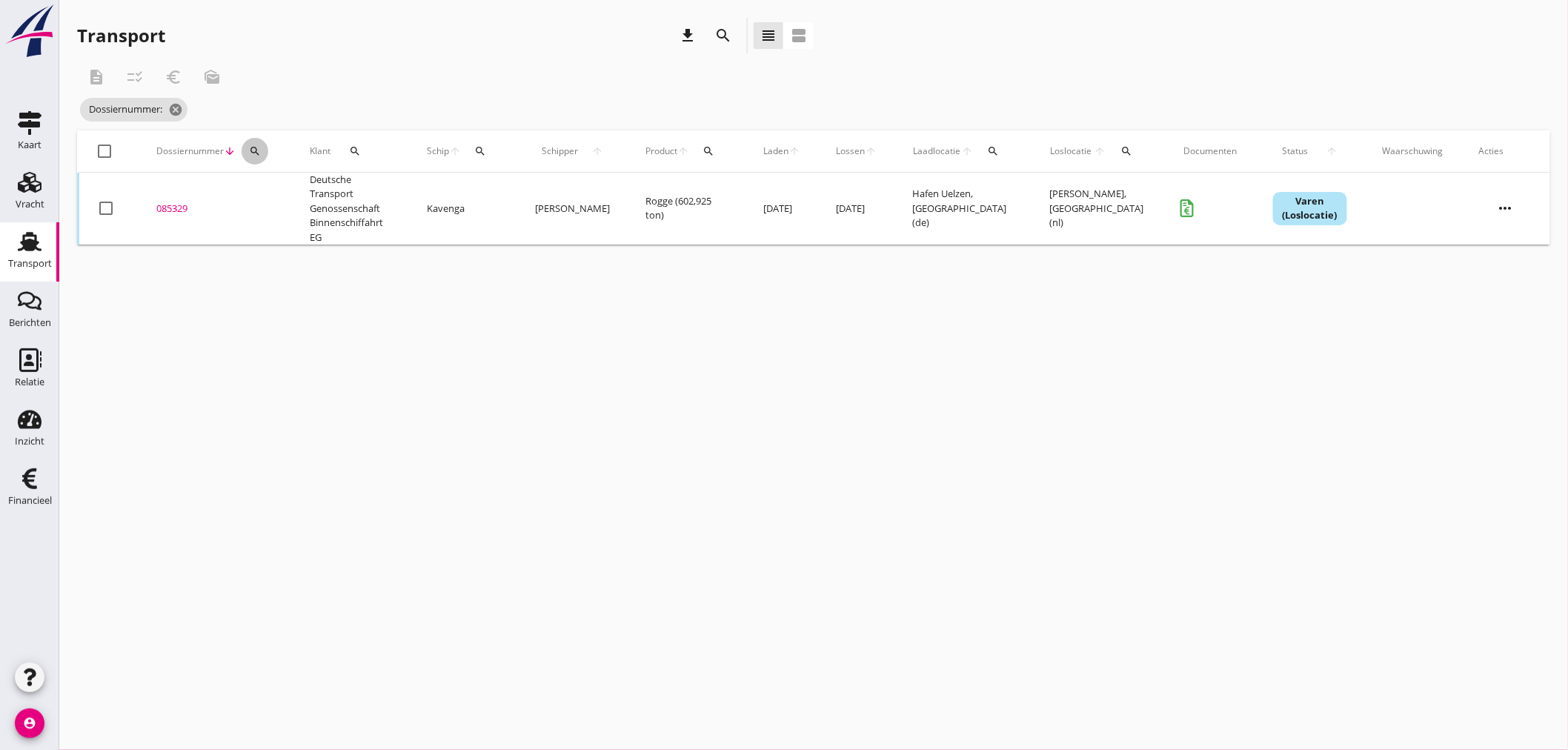
click at [265, 152] on div "search" at bounding box center [255, 151] width 27 height 12
drag, startPoint x: 268, startPoint y: 173, endPoint x: 271, endPoint y: 183, distance: 10.4
click at [268, 175] on div "Zoeken op dossiernummer..." at bounding box center [334, 189] width 175 height 33
click at [271, 190] on input "Zoeken op dossiernummer..." at bounding box center [324, 194] width 154 height 24
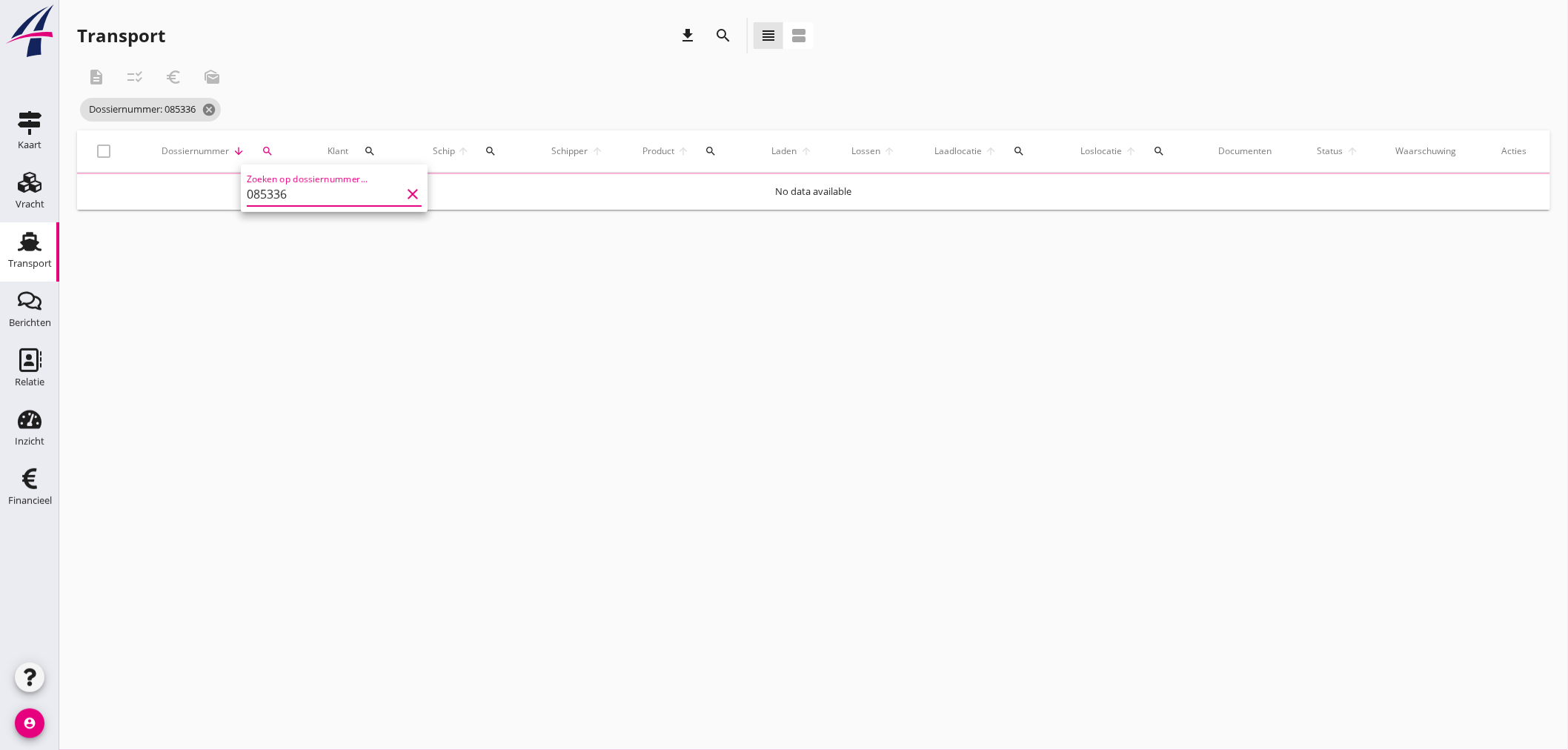
type input "085336"
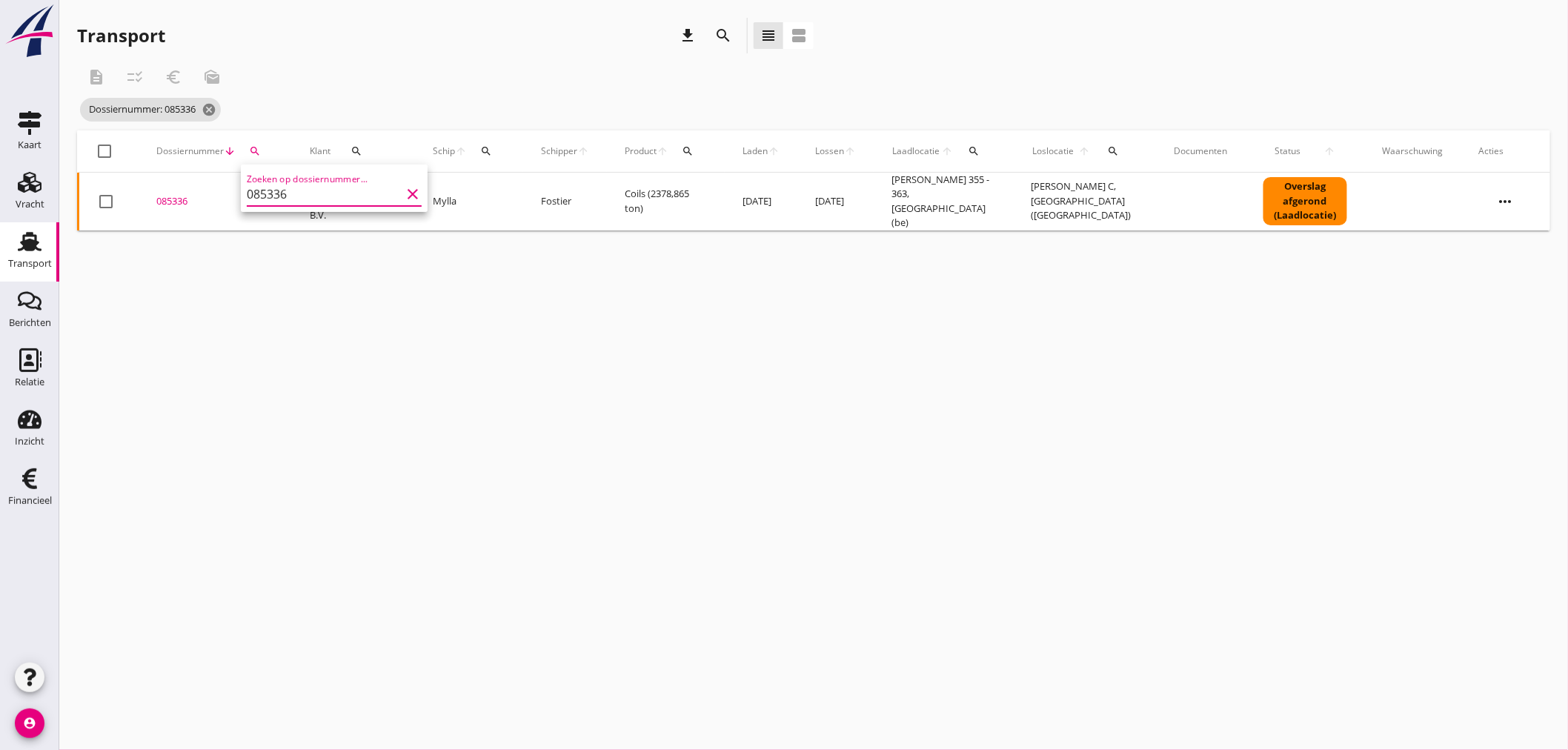
click at [172, 188] on td "085336 upload_file Drop hier uw bestand om het aan het dossier toe te voegen" at bounding box center [215, 201] width 153 height 58
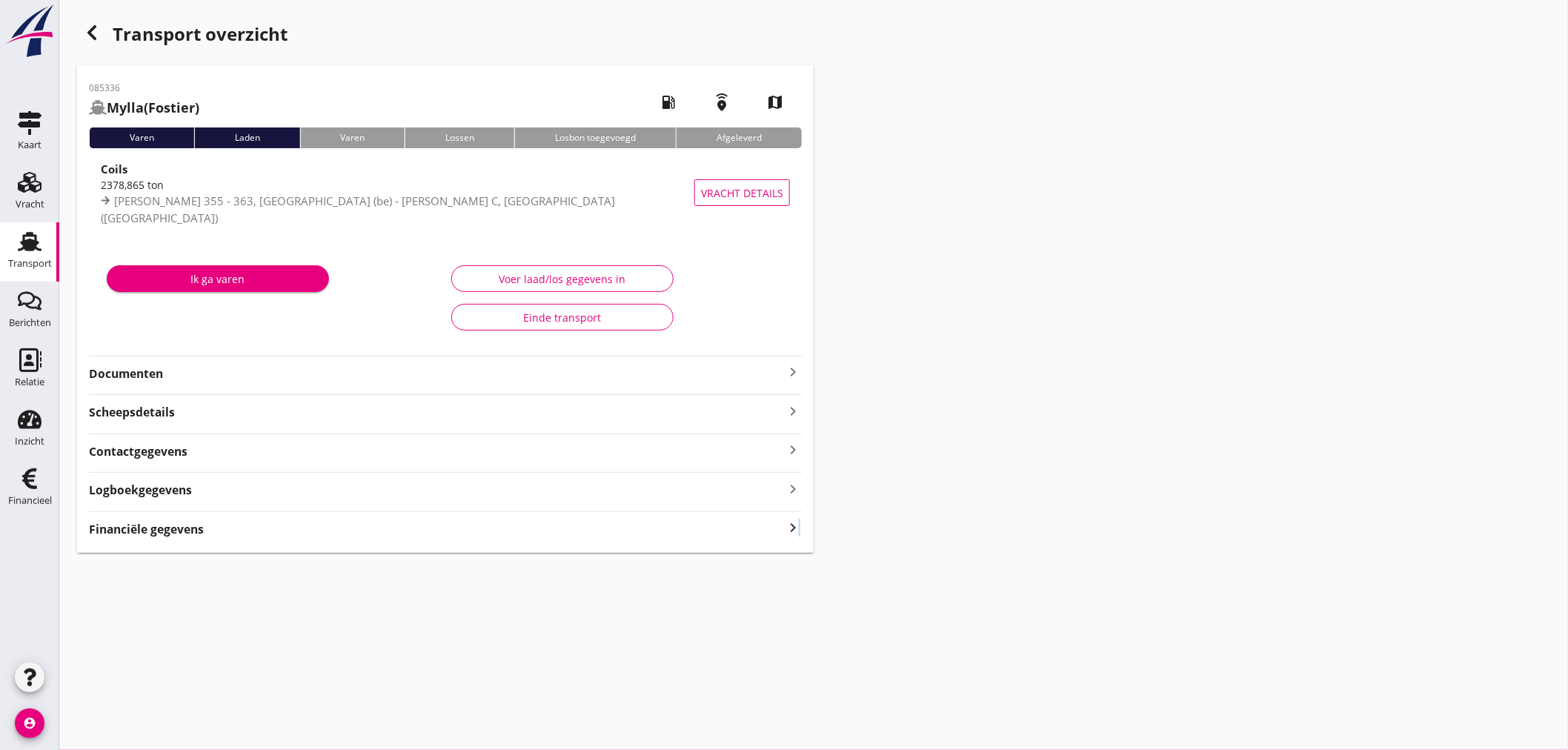
click at [800, 523] on icon "keyboard_arrow_right" at bounding box center [792, 528] width 18 height 20
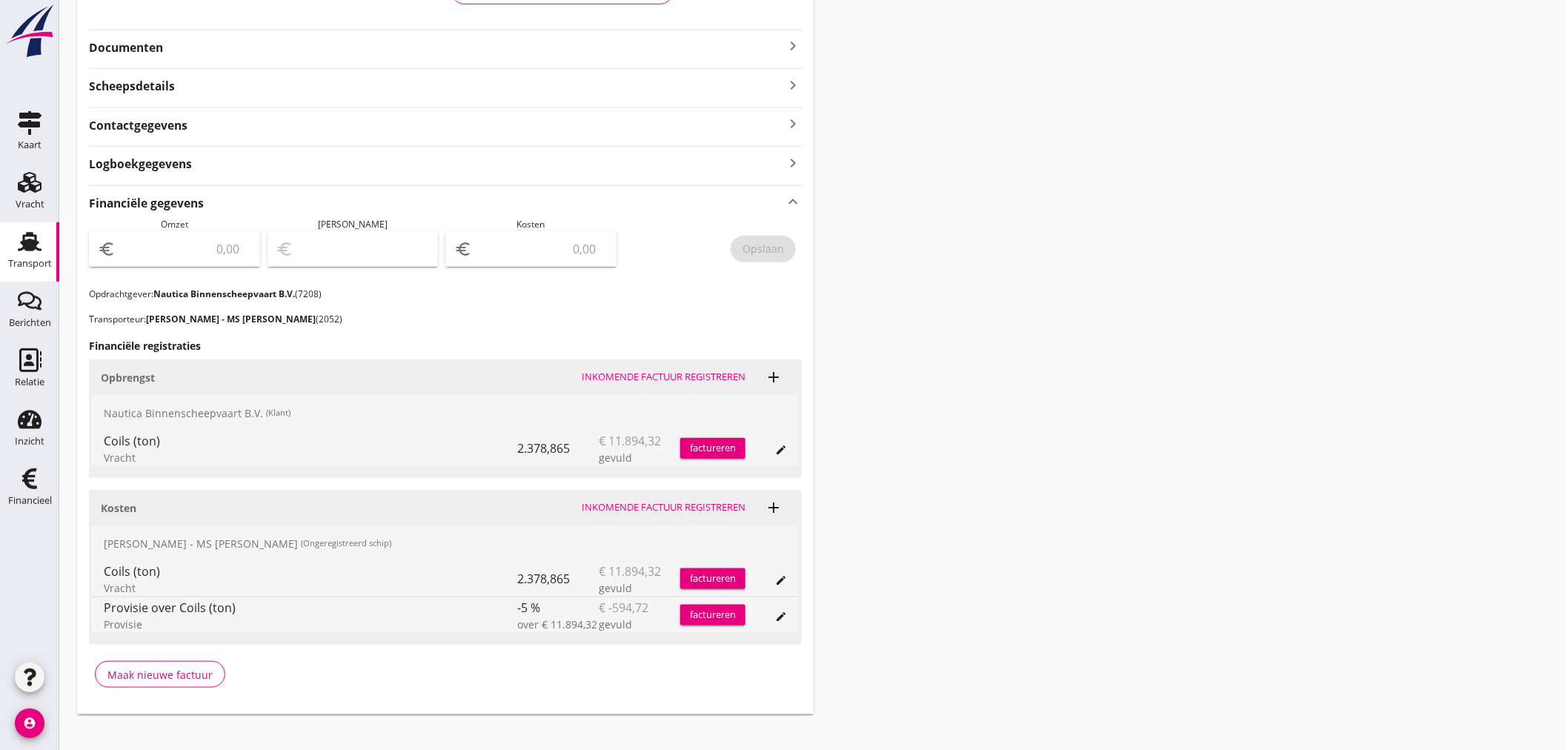
scroll to position [343, 0]
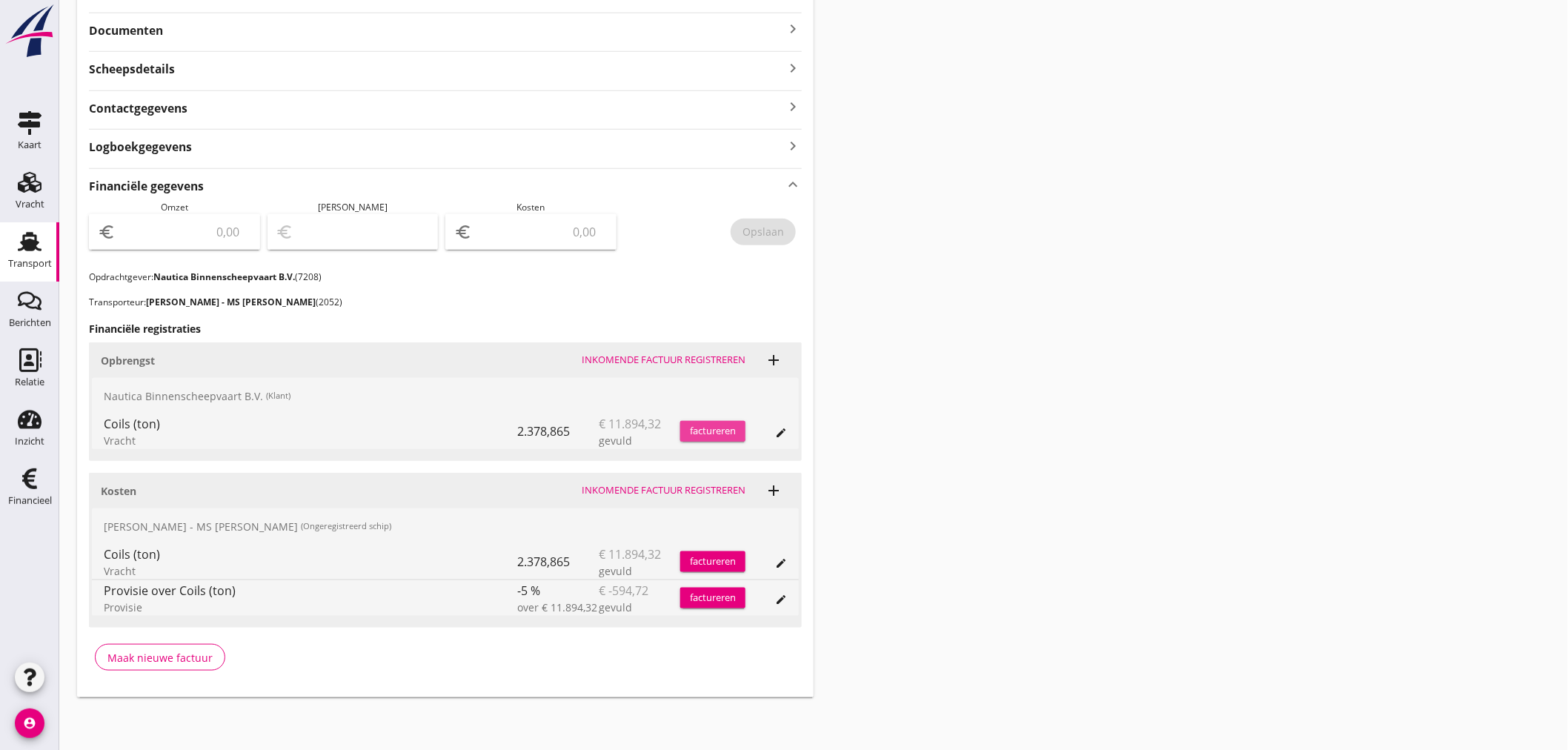
click at [714, 430] on div "factureren" at bounding box center [713, 431] width 66 height 14
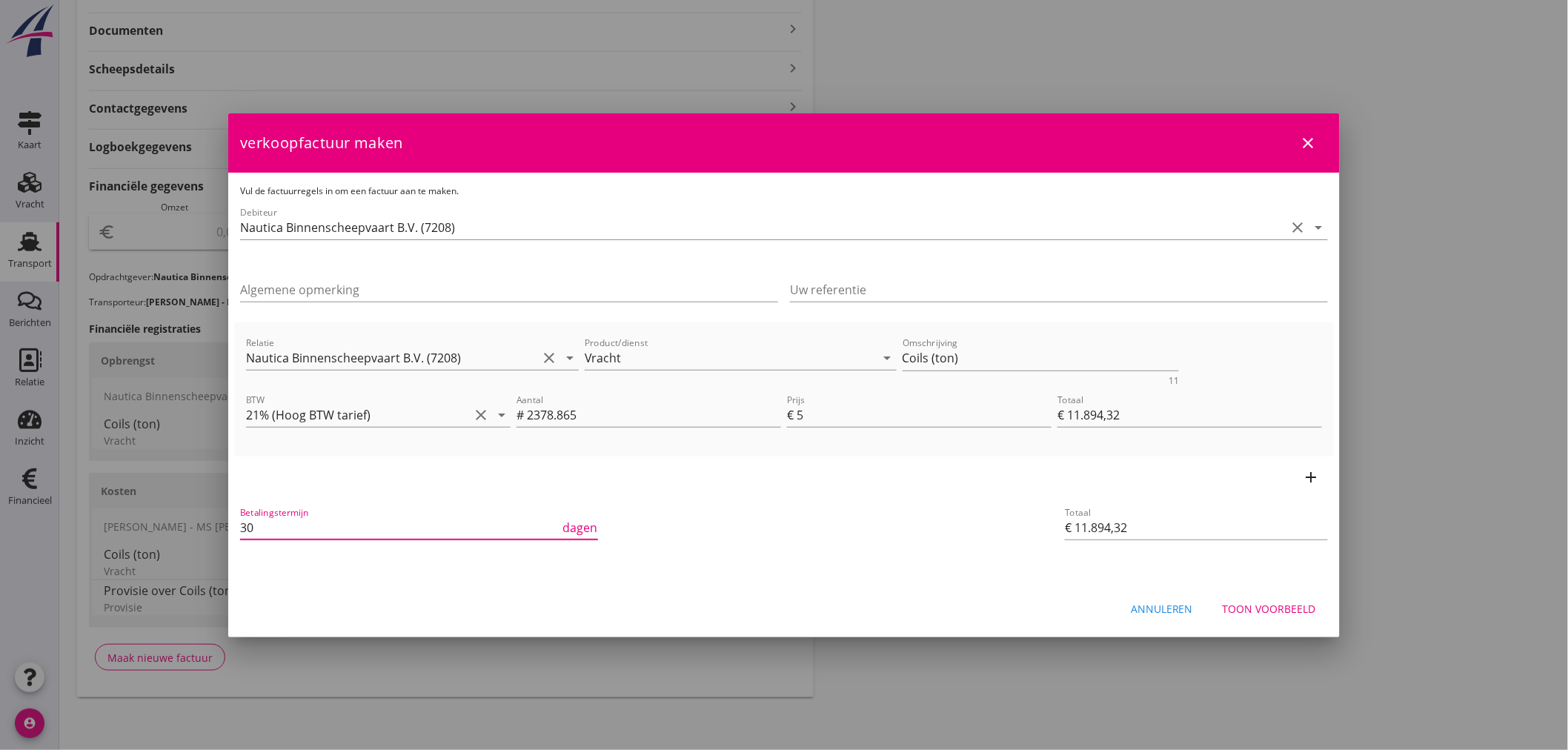
drag, startPoint x: 254, startPoint y: 528, endPoint x: 83, endPoint y: 526, distance: 171.0
click at [83, 526] on div "21% (Hoog BTW tarief) 9% (Laag BTW tarief) 0% (BTW vrij) 0% (BTW verlegd) Vrach…" at bounding box center [784, 204] width 1568 height 1094
type input "21"
drag, startPoint x: 956, startPoint y: 363, endPoint x: 385, endPoint y: 342, distance: 571.4
click at [386, 342] on div "Relatie Nautica Binnenscheepvaart B.V. (7208) clear arrow_drop_down Product/die…" at bounding box center [784, 359] width 1082 height 57
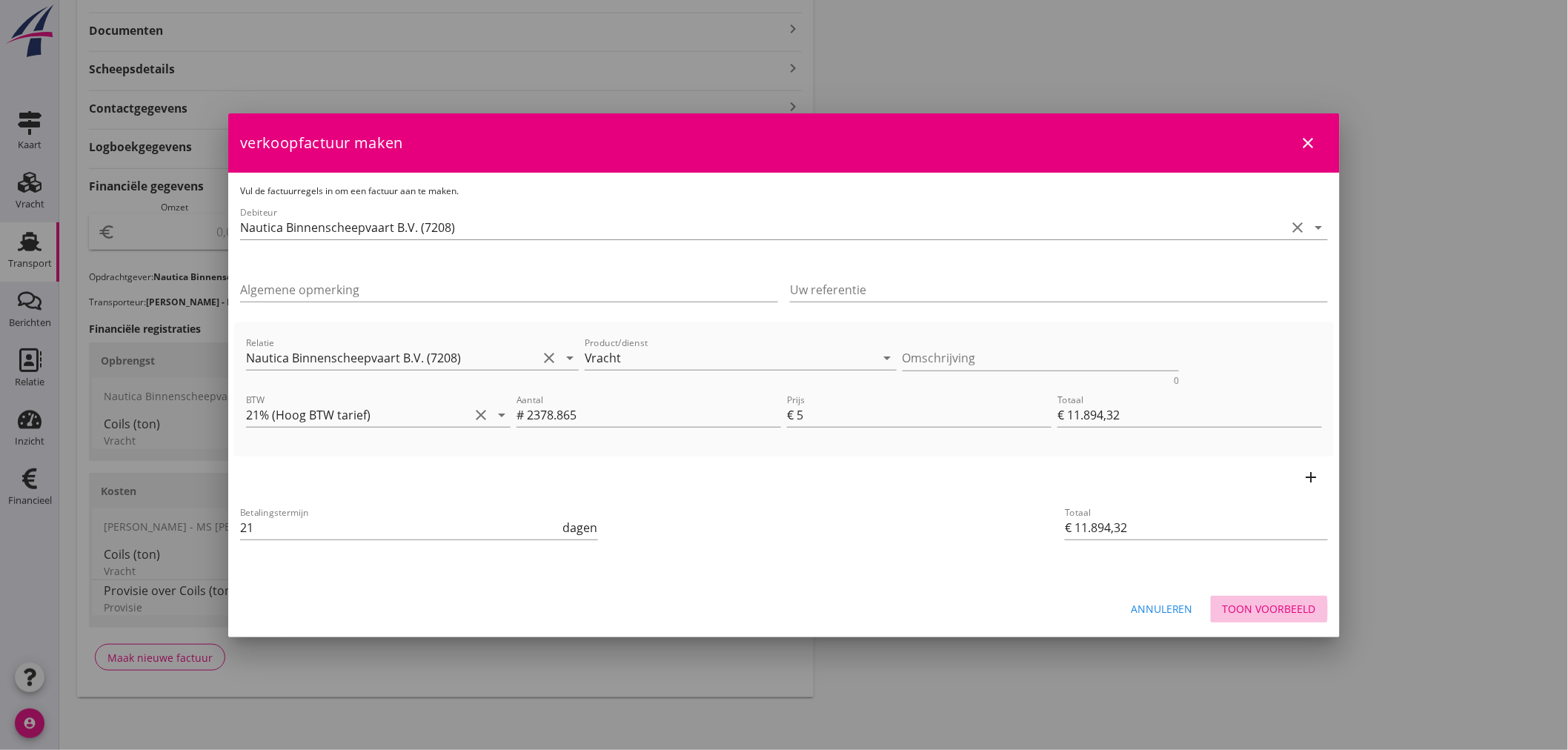
click at [1264, 615] on div "Toon voorbeeld" at bounding box center [1269, 609] width 93 height 15
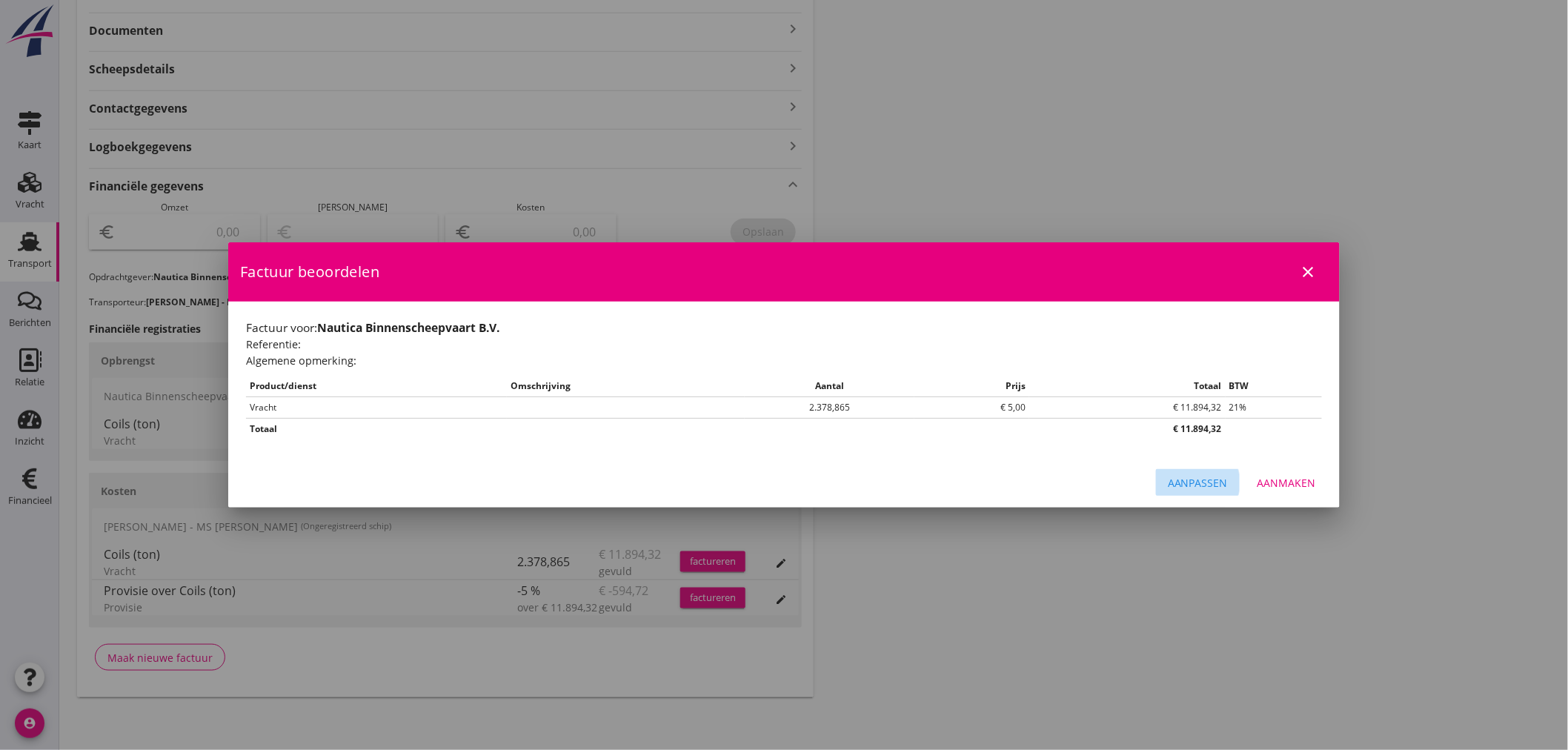
click at [1195, 491] on button "Aanpassen" at bounding box center [1198, 482] width 84 height 27
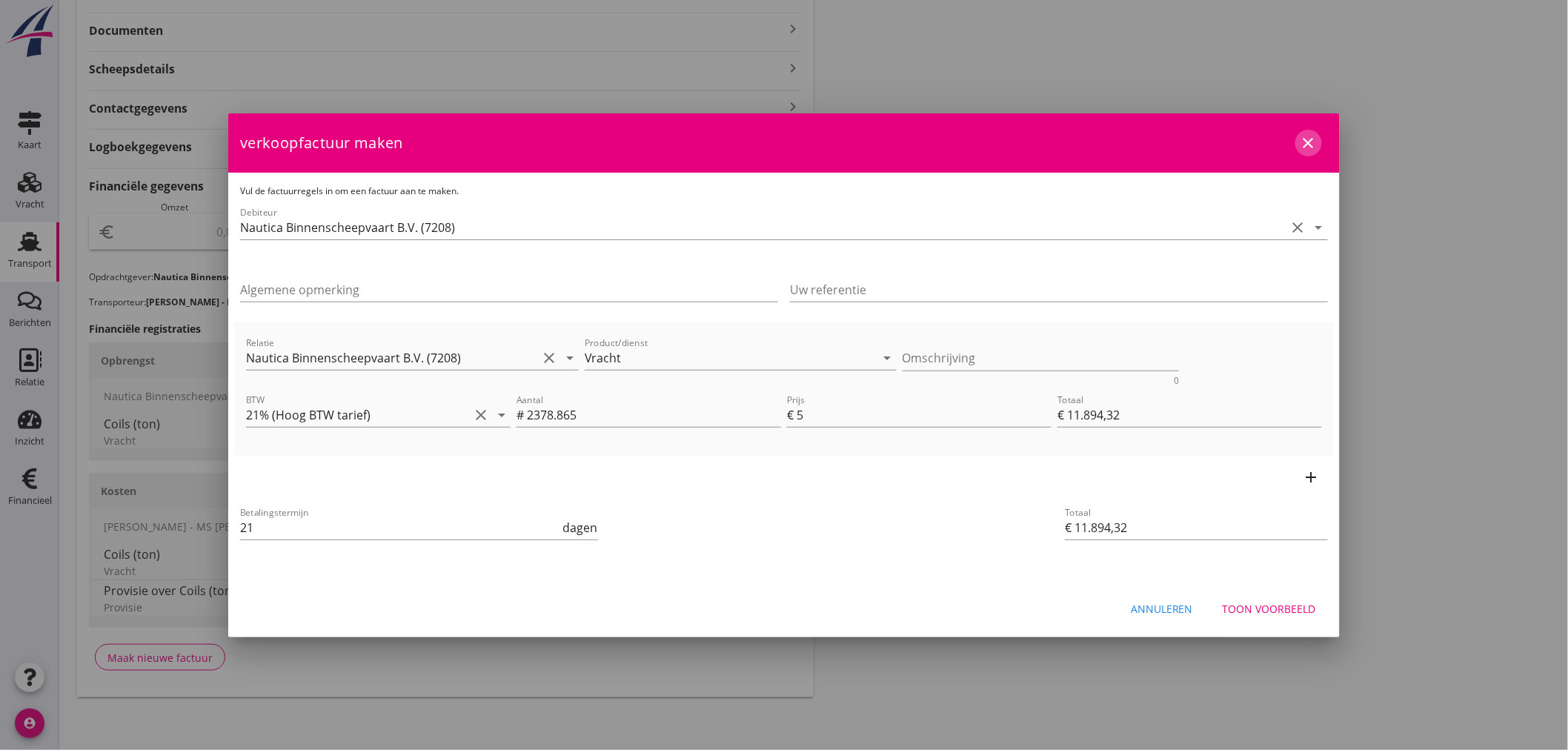
click at [1307, 130] on button "close" at bounding box center [1308, 143] width 27 height 27
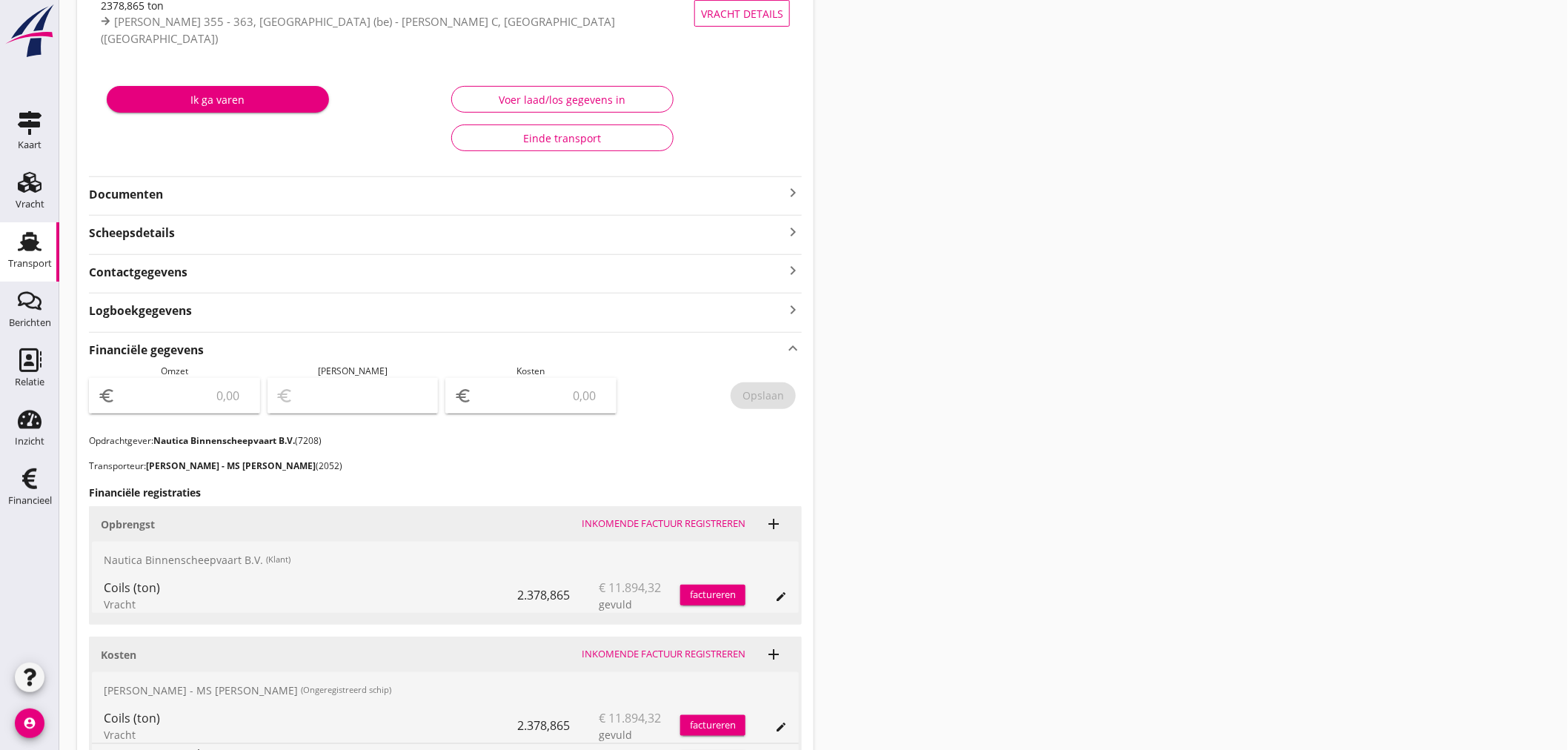
scroll to position [179, 0]
click at [797, 189] on icon "keyboard_arrow_right" at bounding box center [792, 193] width 18 height 18
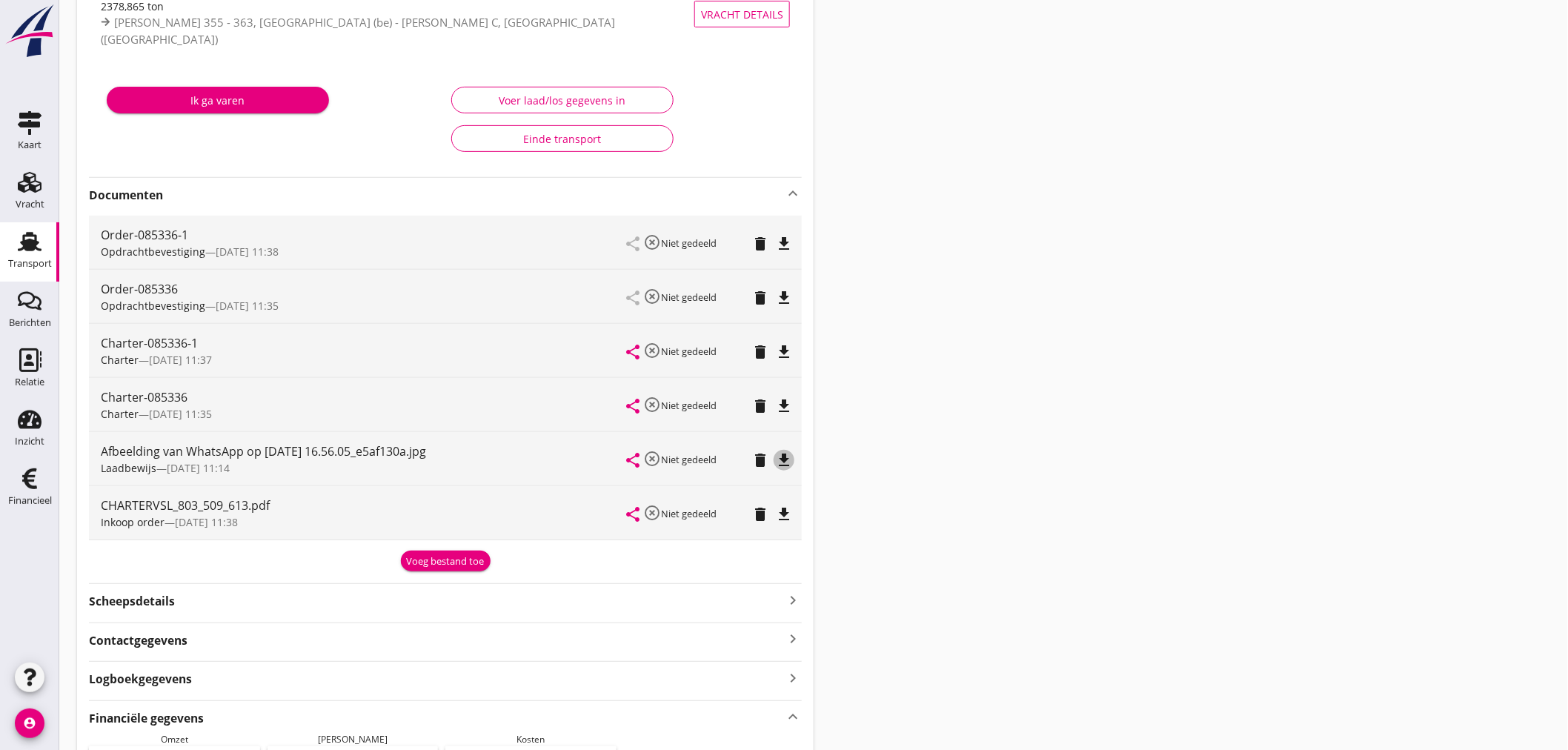
click at [781, 463] on icon "file_download" at bounding box center [783, 460] width 18 height 18
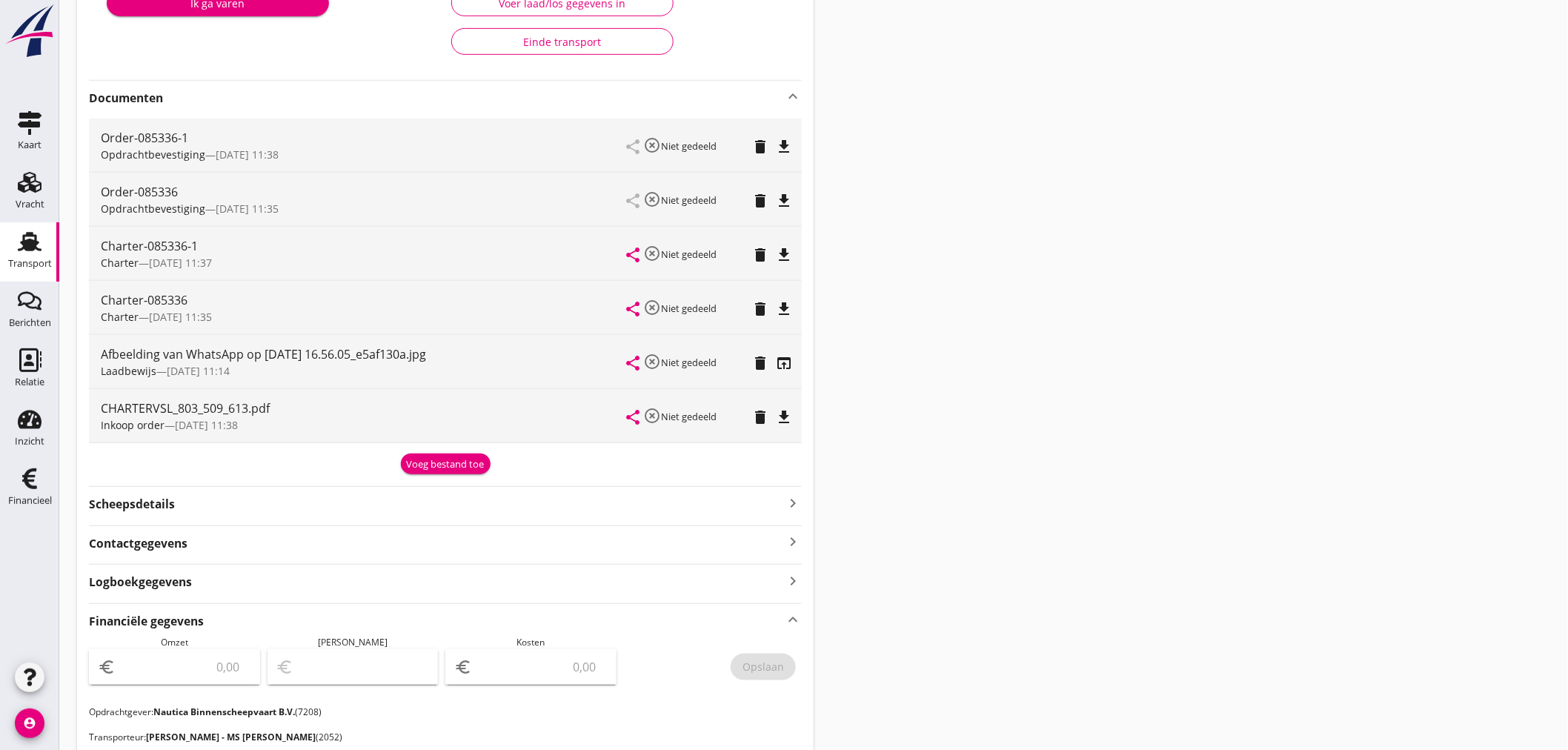
scroll to position [508, 0]
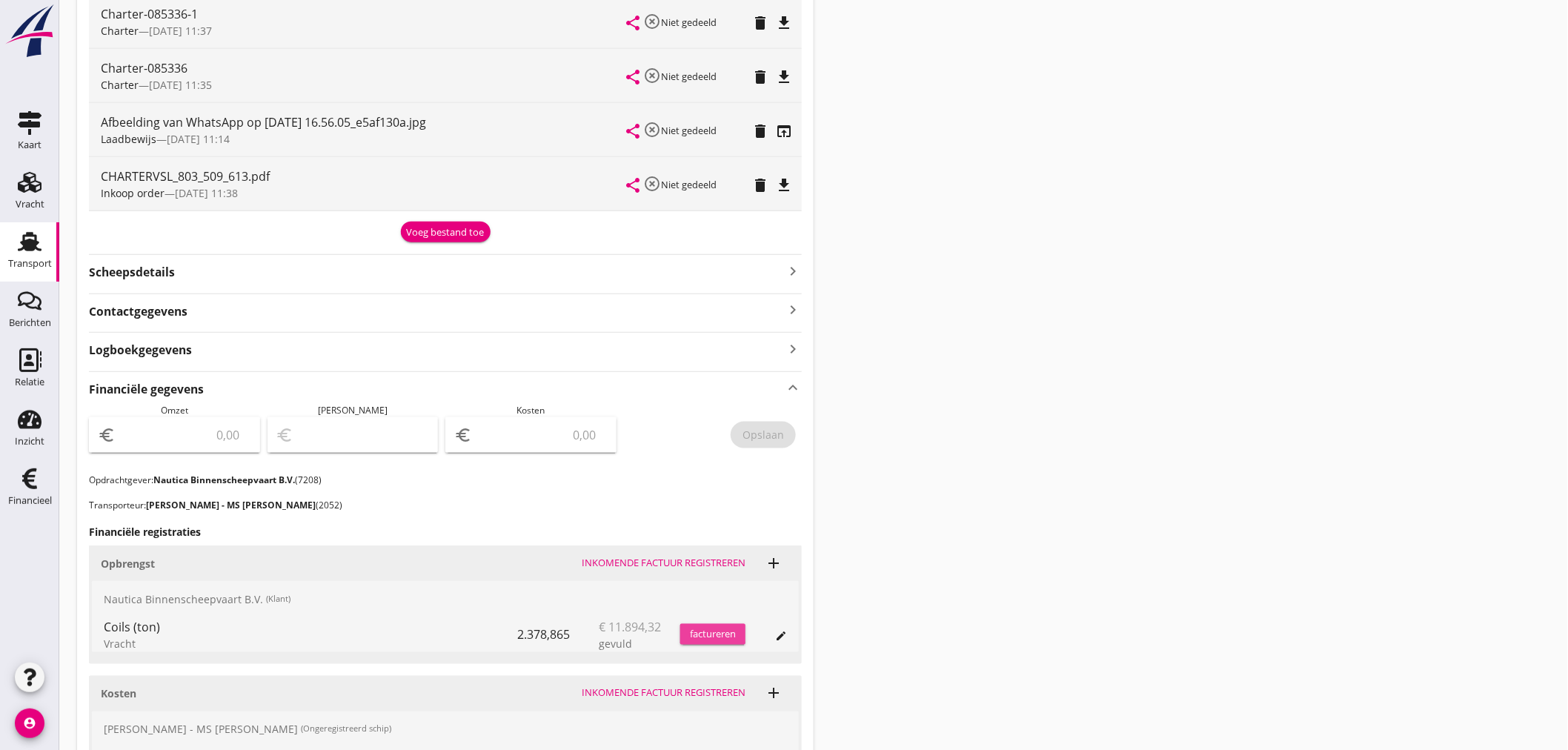
click at [706, 636] on div "factureren" at bounding box center [713, 634] width 66 height 14
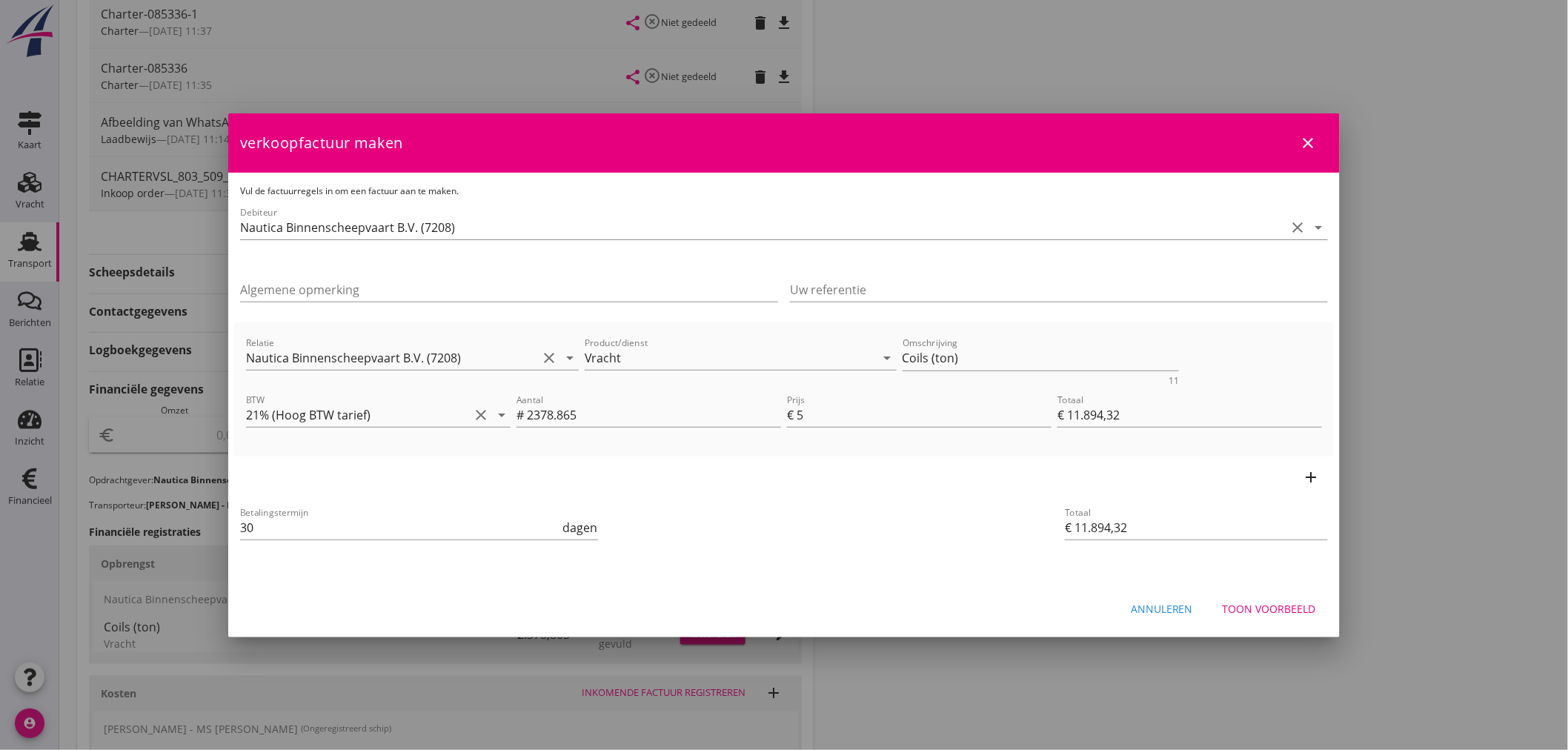
drag, startPoint x: 279, startPoint y: 526, endPoint x: 77, endPoint y: 517, distance: 202.2
click at [77, 517] on div "21% (Hoog BTW tarief) 9% (Laag BTW tarief) 0% (BTW vrij) 0% (BTW verlegd) Vrach…" at bounding box center [784, 223] width 1568 height 1462
type input "21"
drag, startPoint x: 1258, startPoint y: 610, endPoint x: 1270, endPoint y: 552, distance: 59.2
click at [1260, 607] on div "Toon voorbeeld" at bounding box center [1269, 609] width 93 height 15
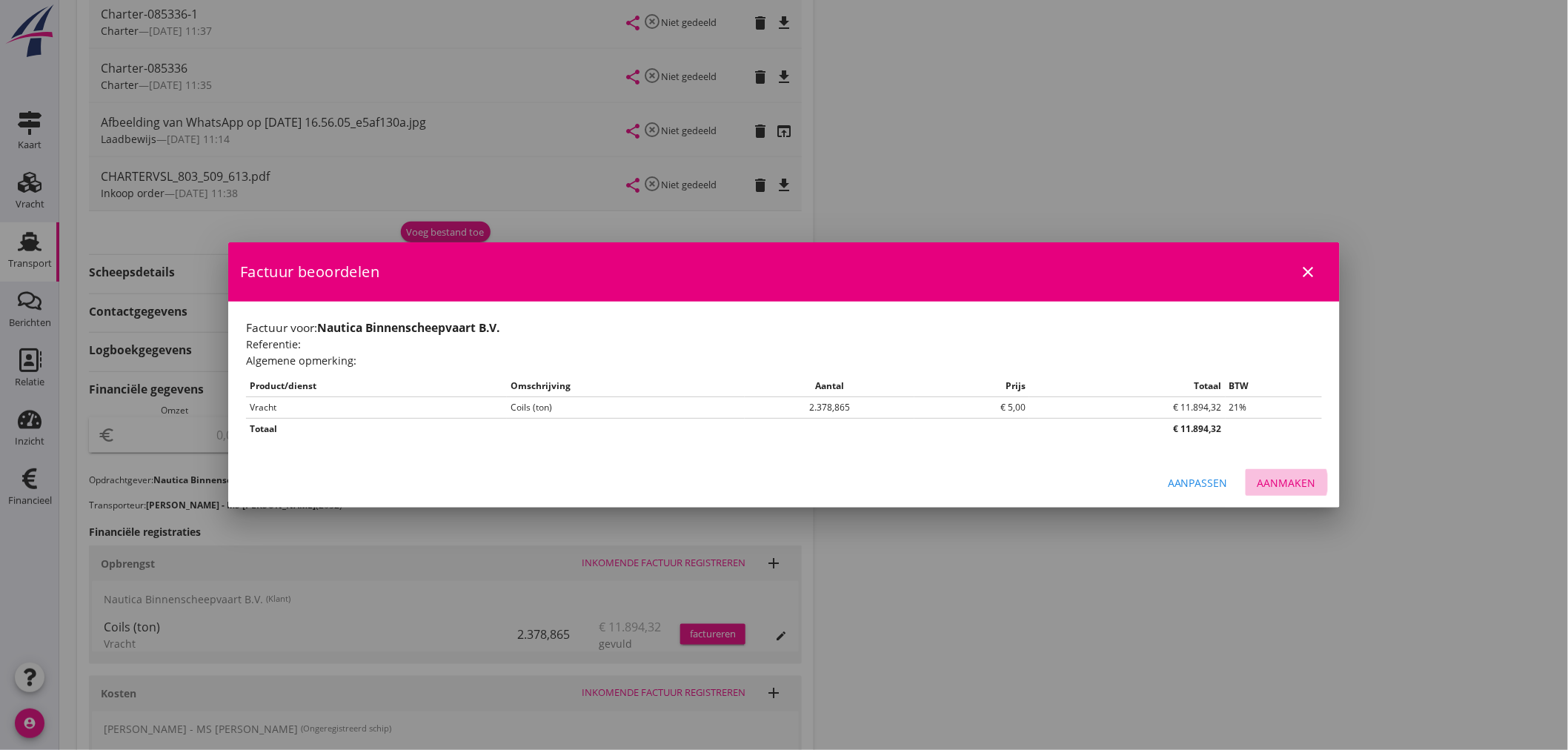
click at [1286, 486] on div "Aanmaken" at bounding box center [1287, 483] width 59 height 15
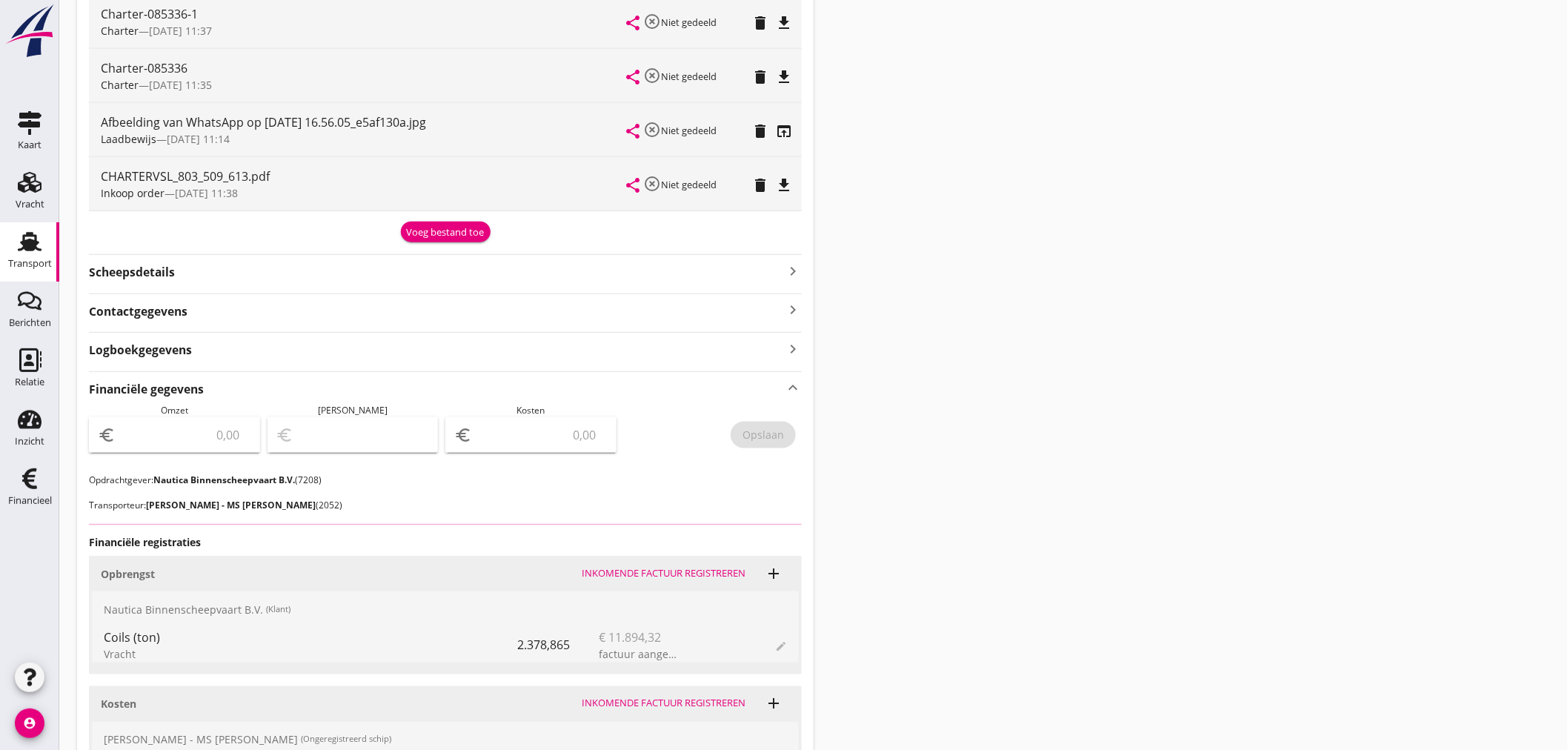
click at [201, 439] on input "number" at bounding box center [185, 435] width 133 height 24
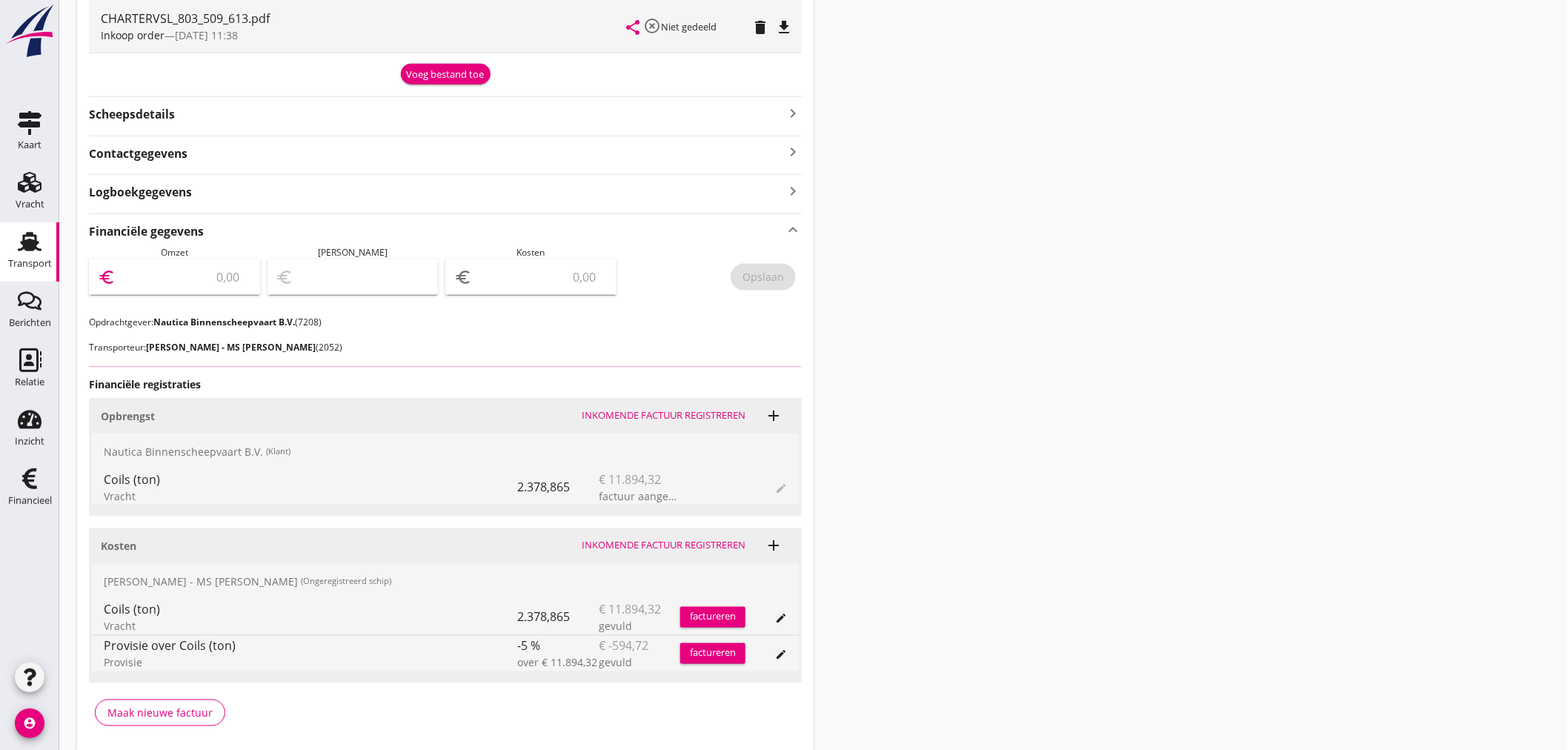
scroll to position [672, 0]
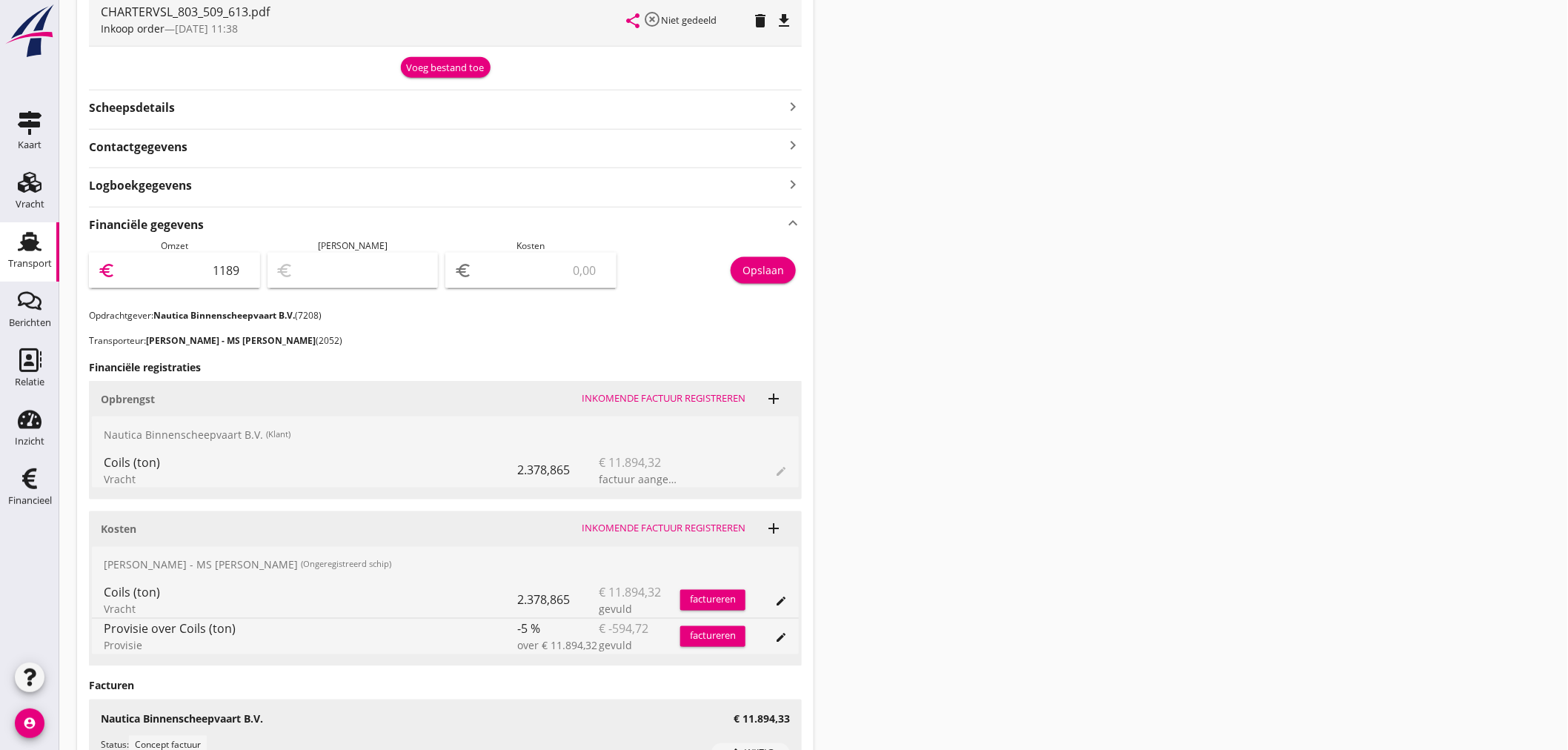
type input "11894"
type input "11894.33"
click at [770, 268] on div "Opslaan" at bounding box center [763, 270] width 41 height 15
click at [47, 502] on div "Financieel" at bounding box center [30, 501] width 43 height 10
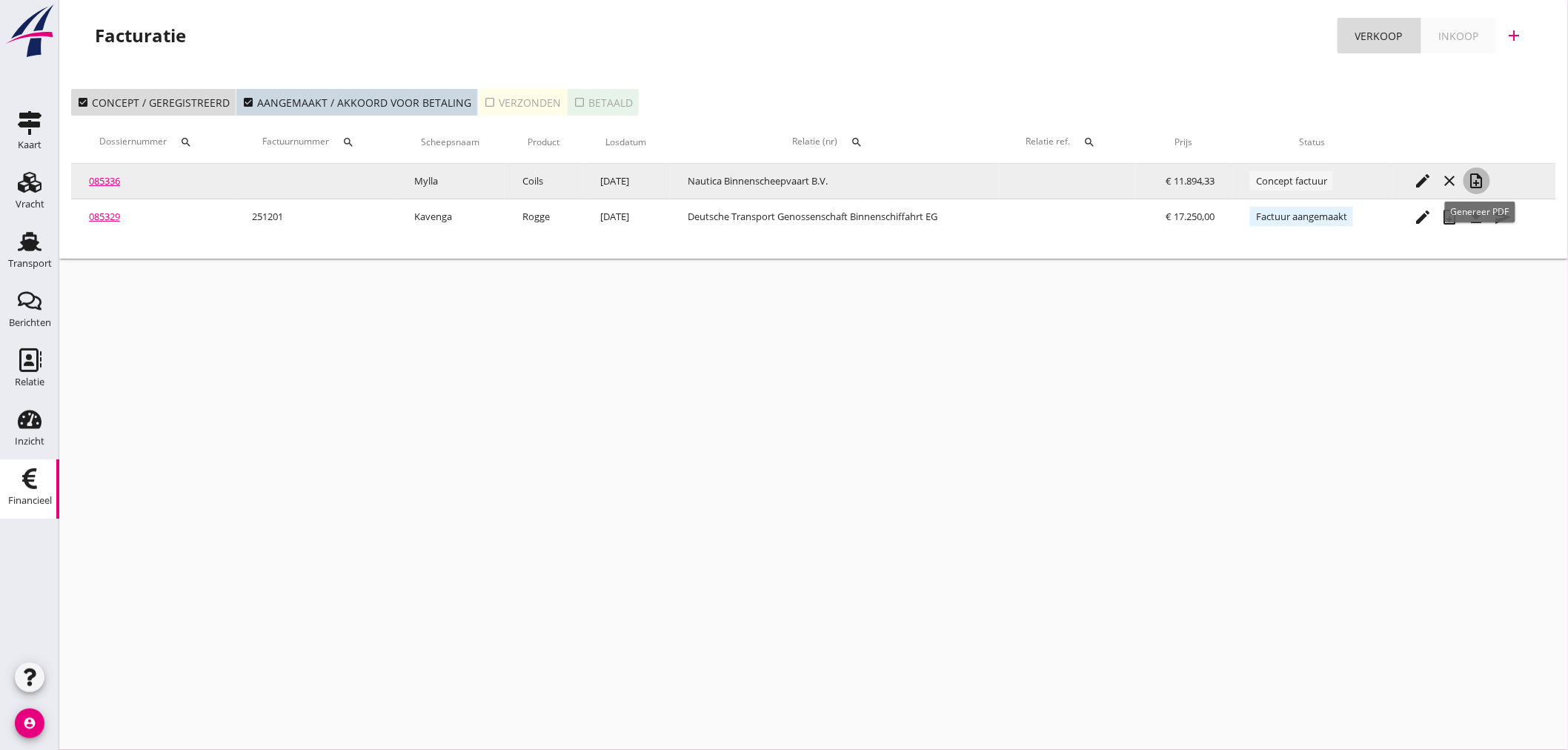
click at [1480, 178] on icon "note_add" at bounding box center [1476, 180] width 18 height 18
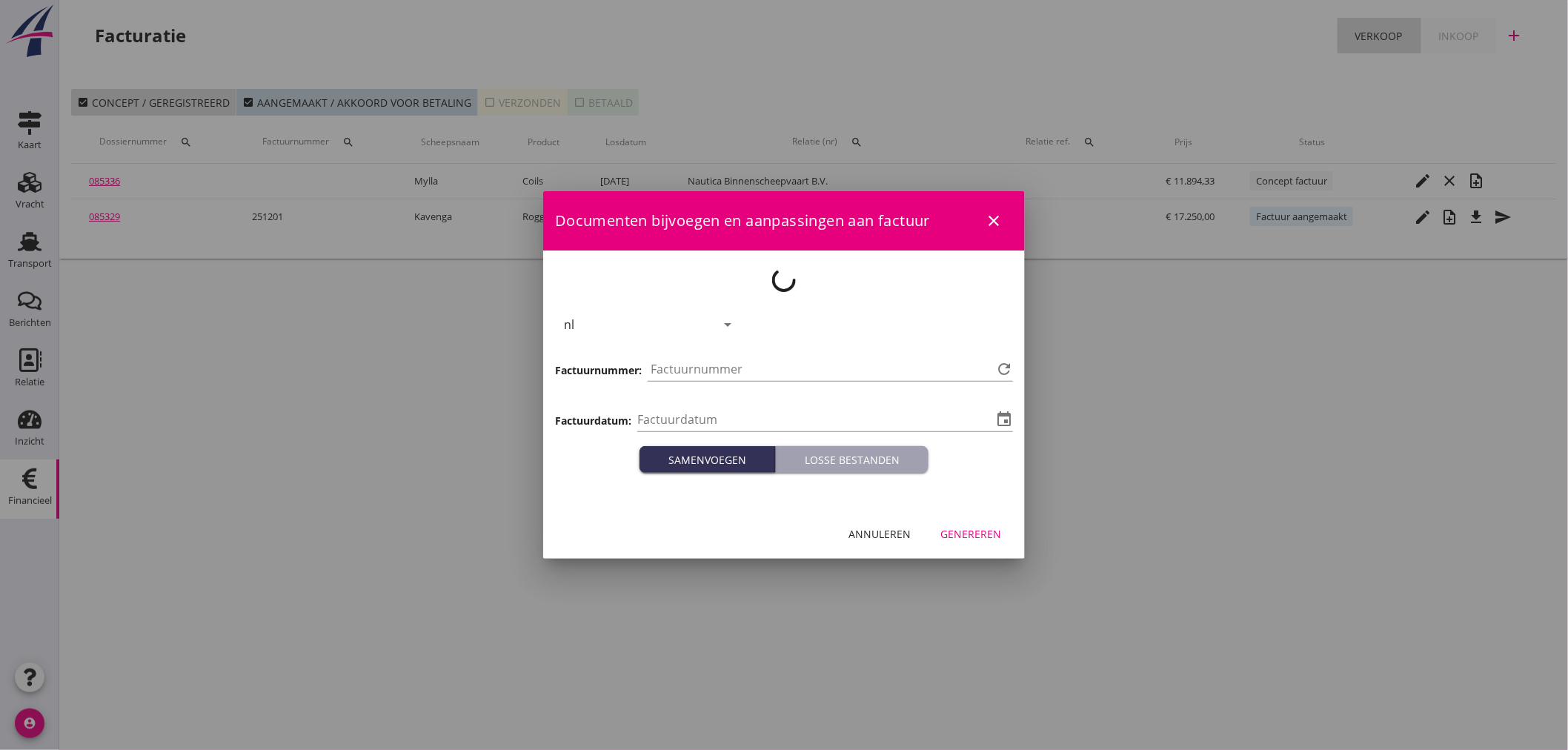
type input "[DATE]"
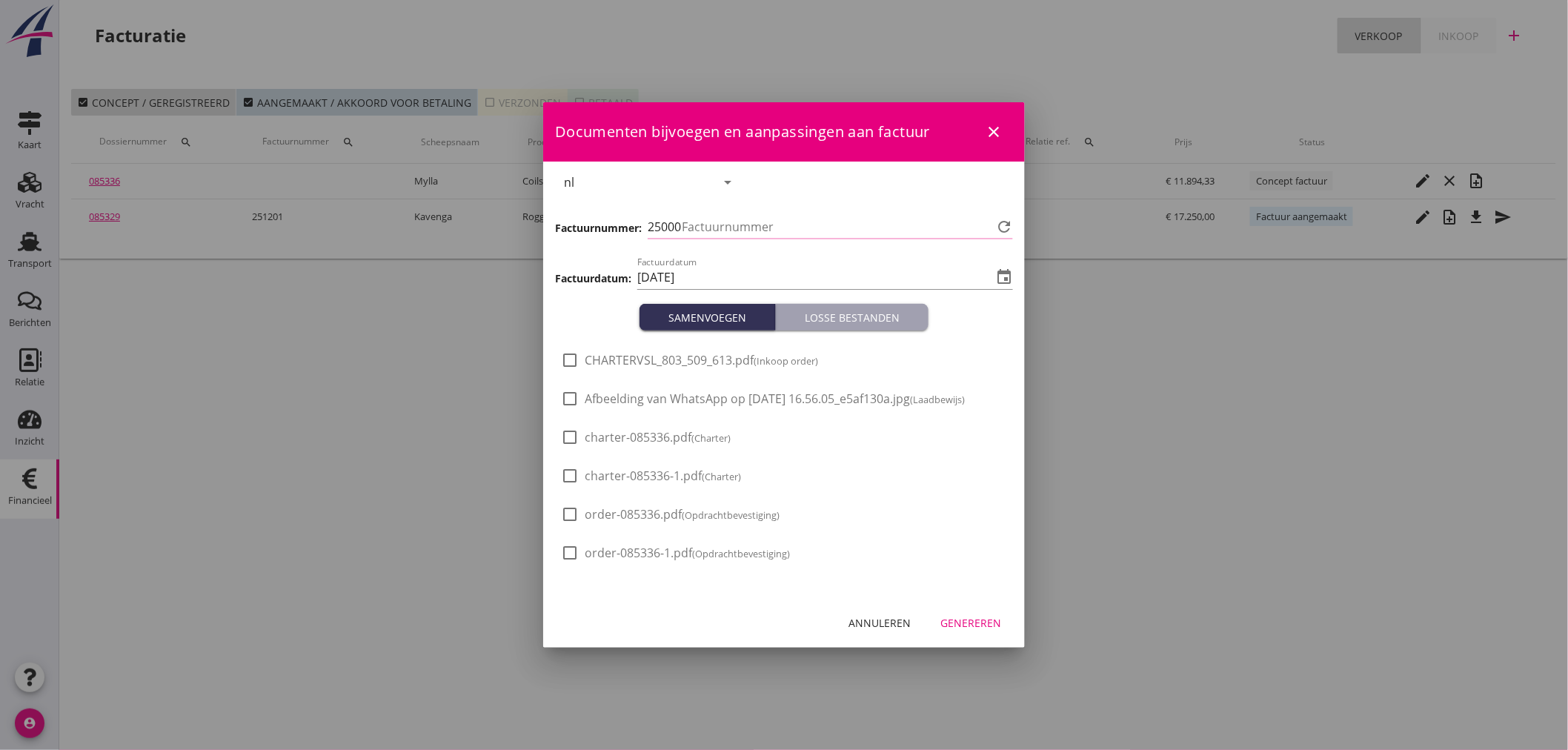
type input "1202"
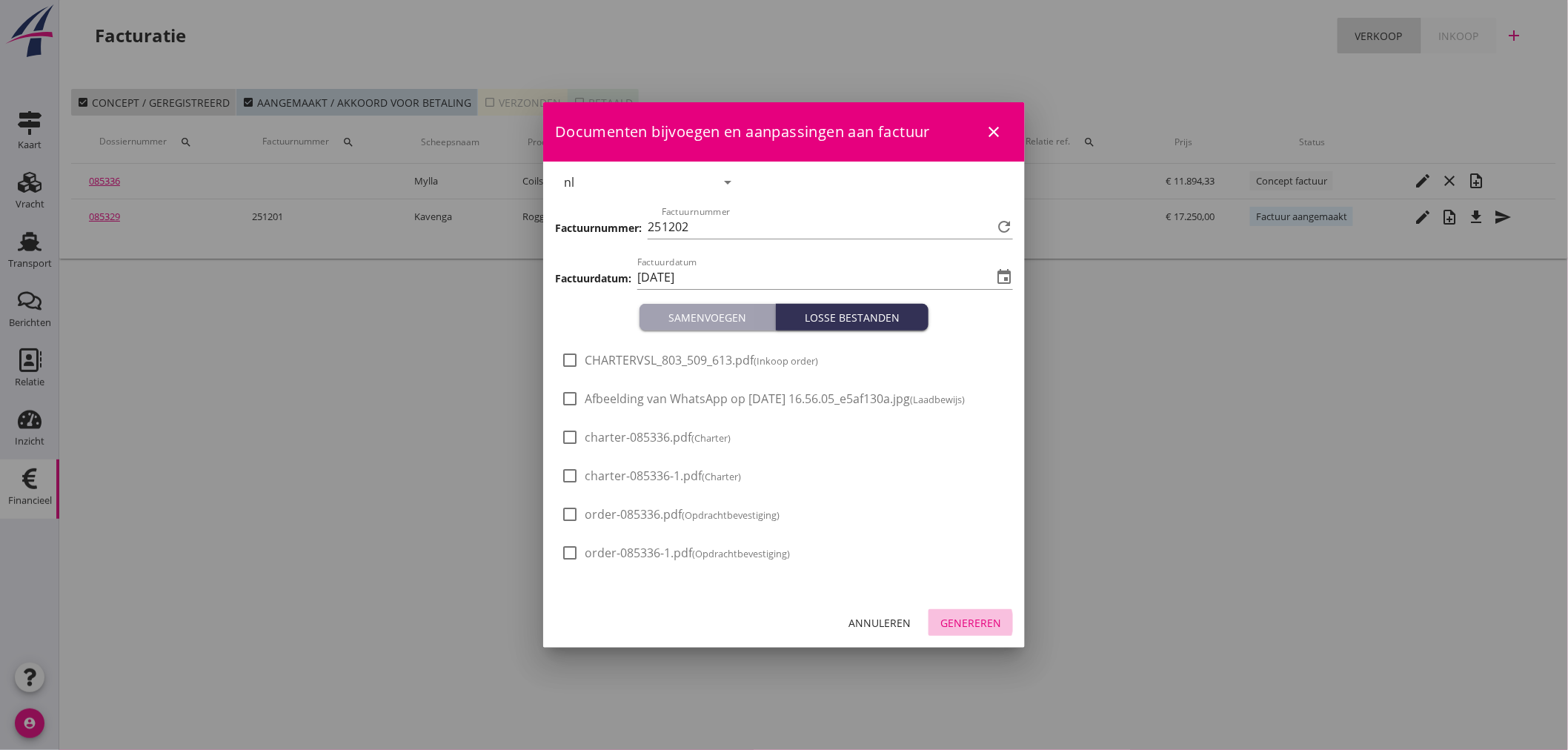
click at [978, 626] on div "Genereren" at bounding box center [971, 623] width 61 height 15
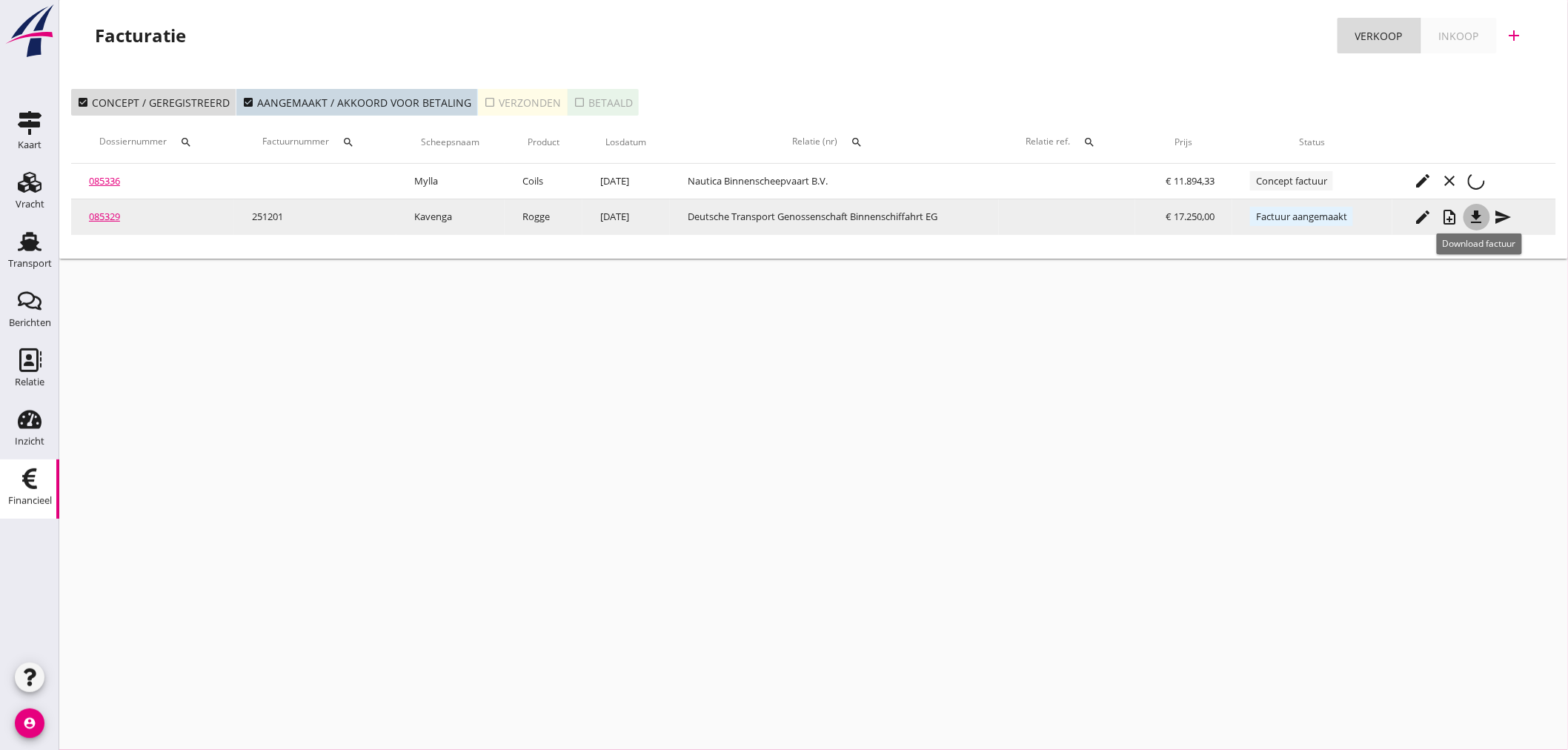
click at [1480, 217] on icon "file_download" at bounding box center [1476, 217] width 18 height 18
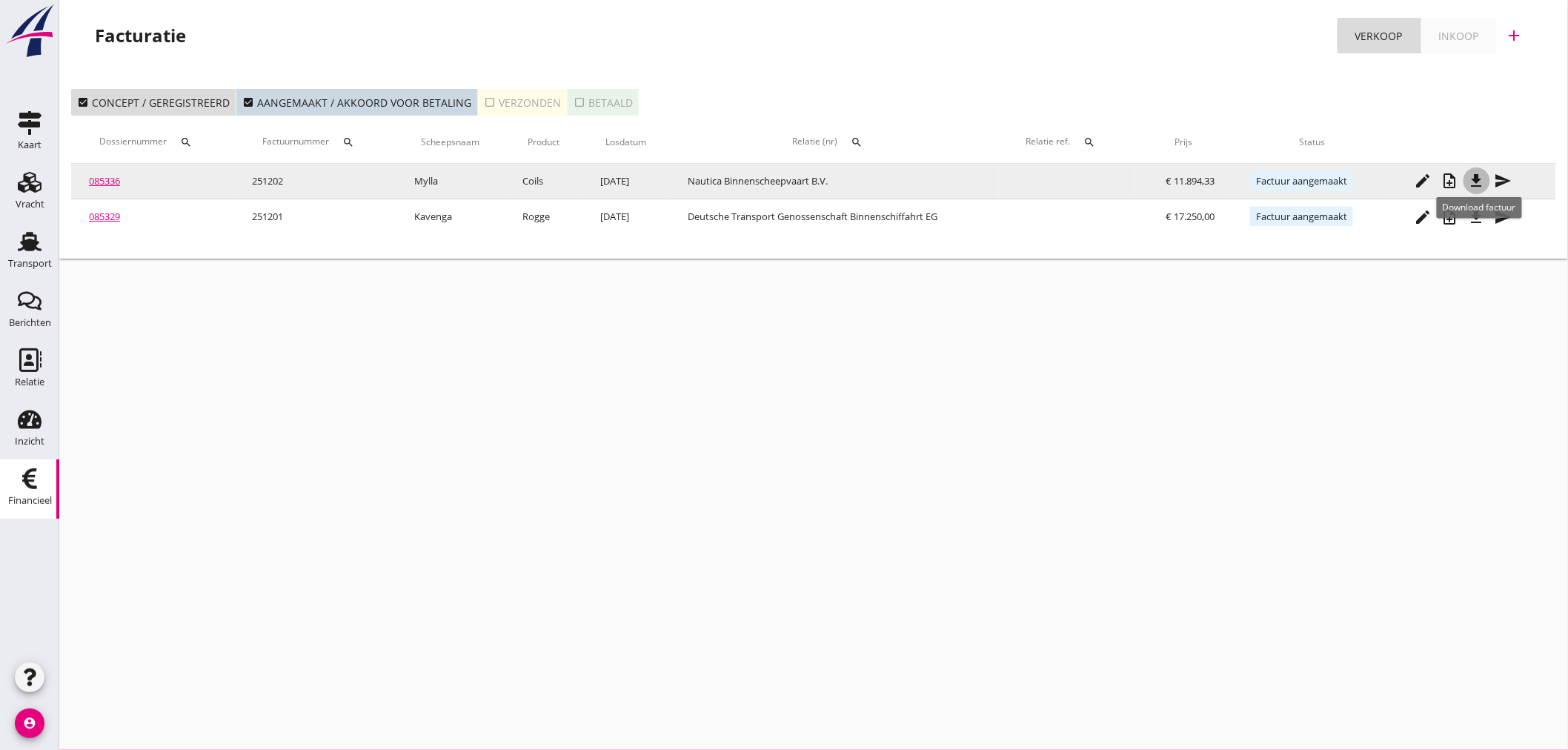
click at [1475, 176] on icon "file_download" at bounding box center [1476, 180] width 18 height 18
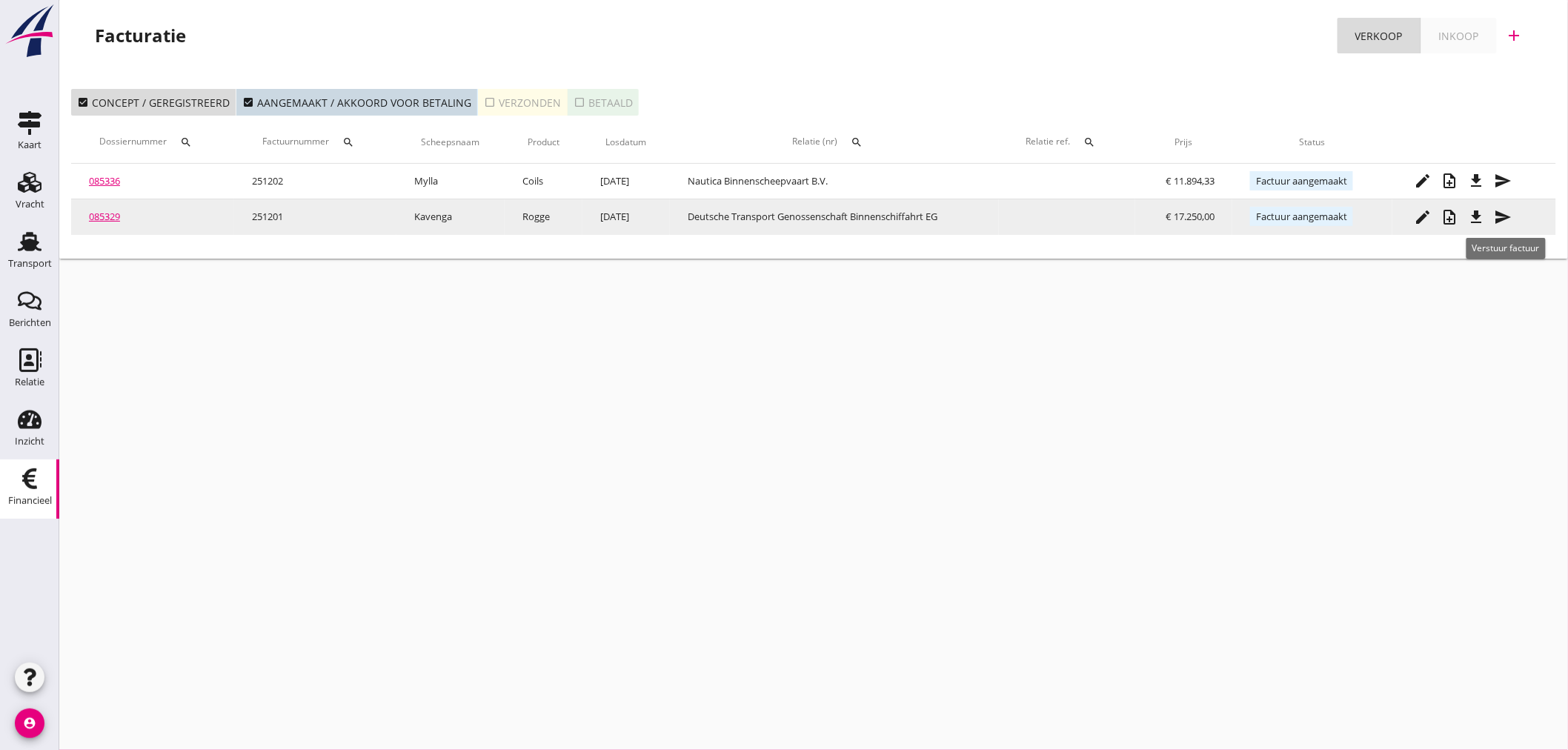
click at [1502, 221] on icon "send" at bounding box center [1503, 217] width 18 height 18
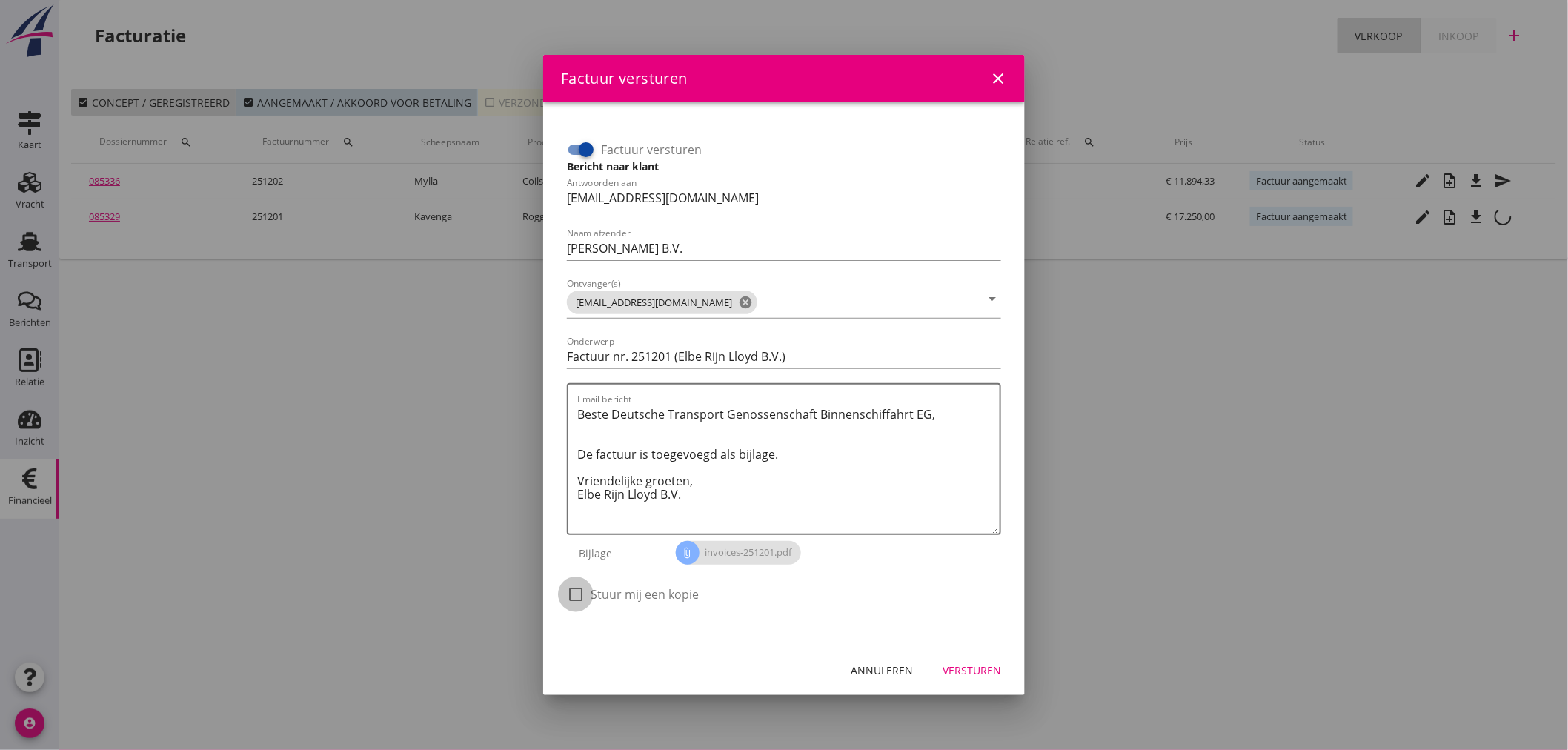
click at [578, 586] on div at bounding box center [575, 594] width 25 height 25
checkbox input "true"
drag, startPoint x: 957, startPoint y: 665, endPoint x: 988, endPoint y: 699, distance: 46.0
click at [964, 668] on div "Versturen" at bounding box center [972, 671] width 59 height 15
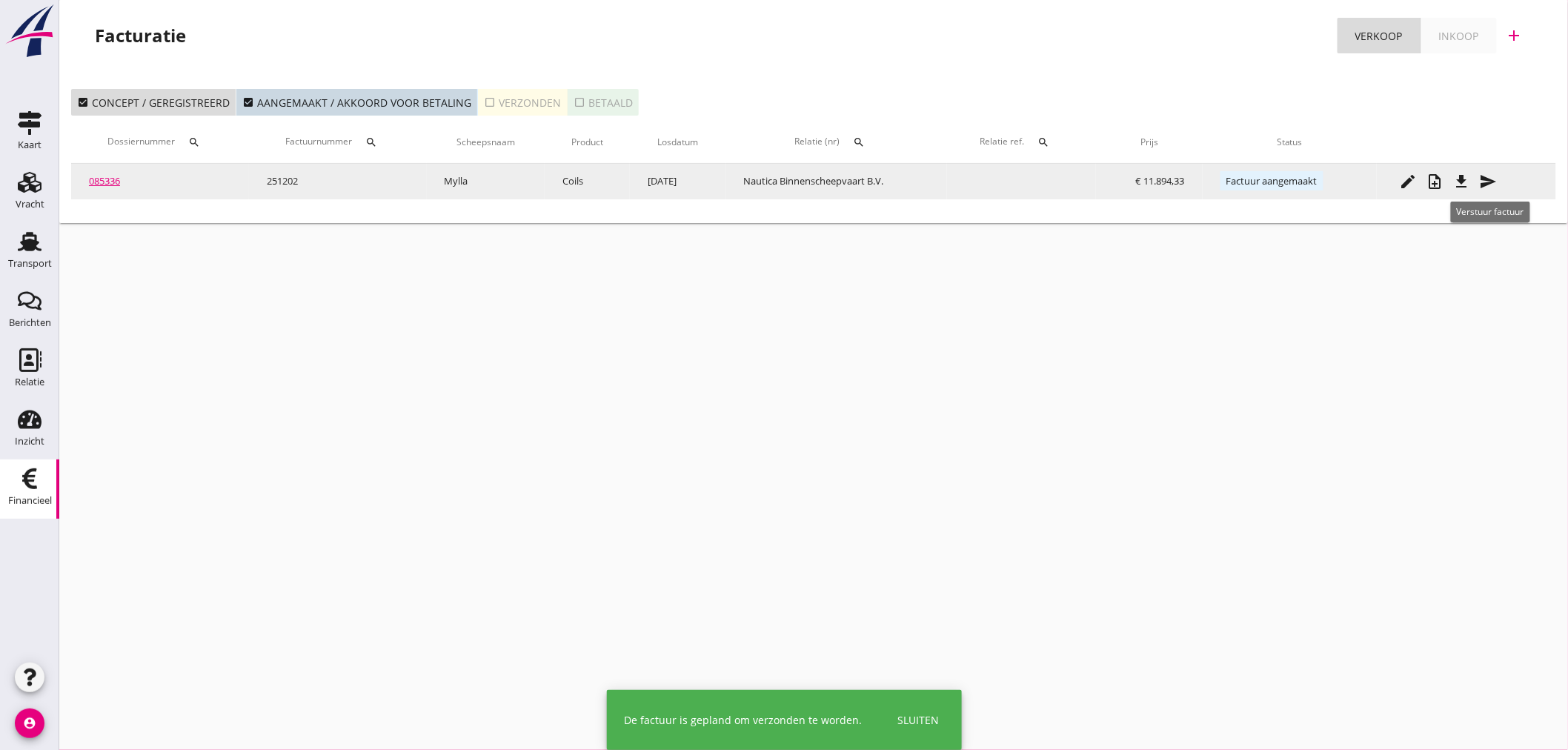
click at [1497, 181] on icon "send" at bounding box center [1487, 181] width 18 height 18
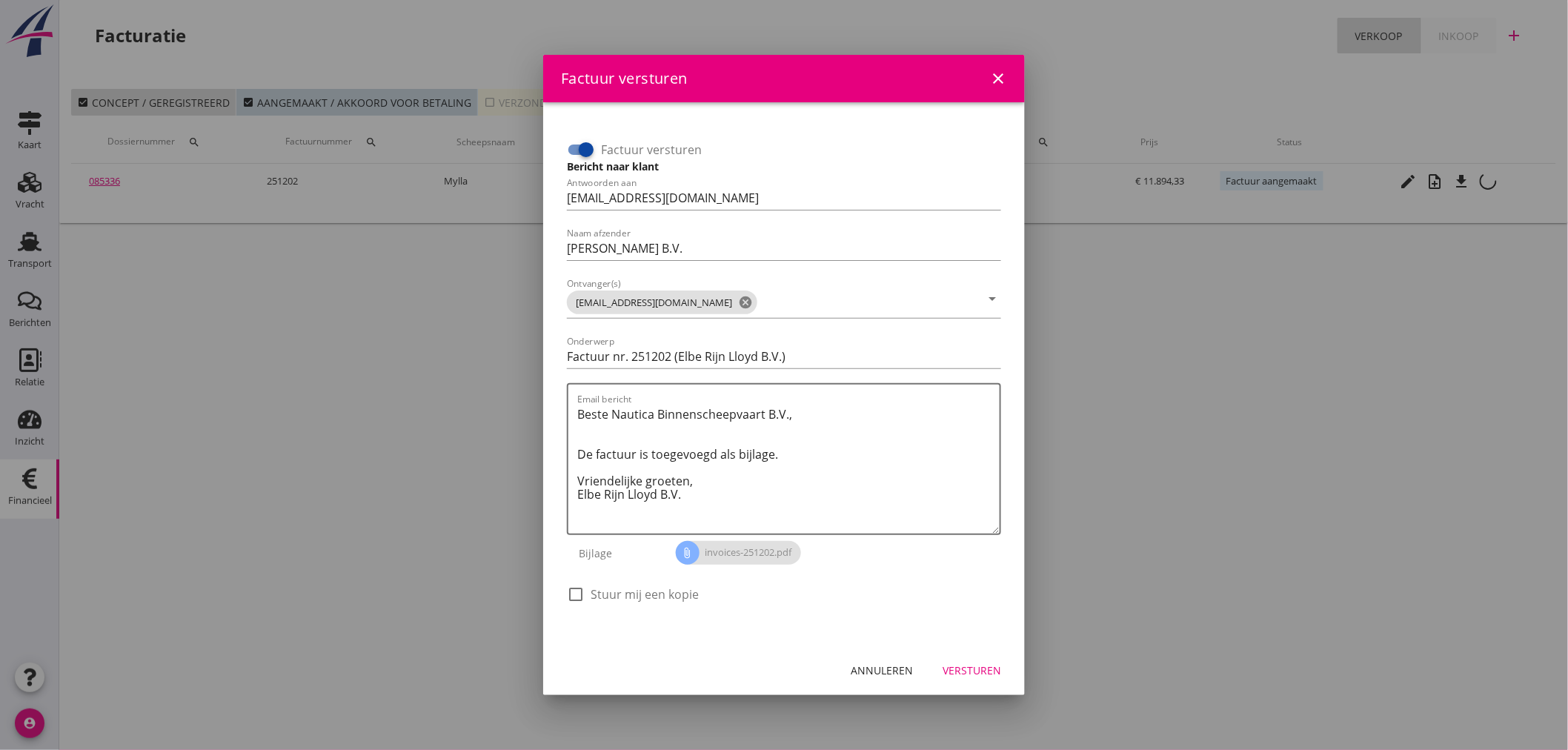
drag, startPoint x: 569, startPoint y: 590, endPoint x: 645, endPoint y: 607, distance: 77.9
click at [570, 590] on div at bounding box center [575, 594] width 25 height 25
checkbox input "true"
click at [991, 668] on div "Versturen" at bounding box center [972, 671] width 59 height 15
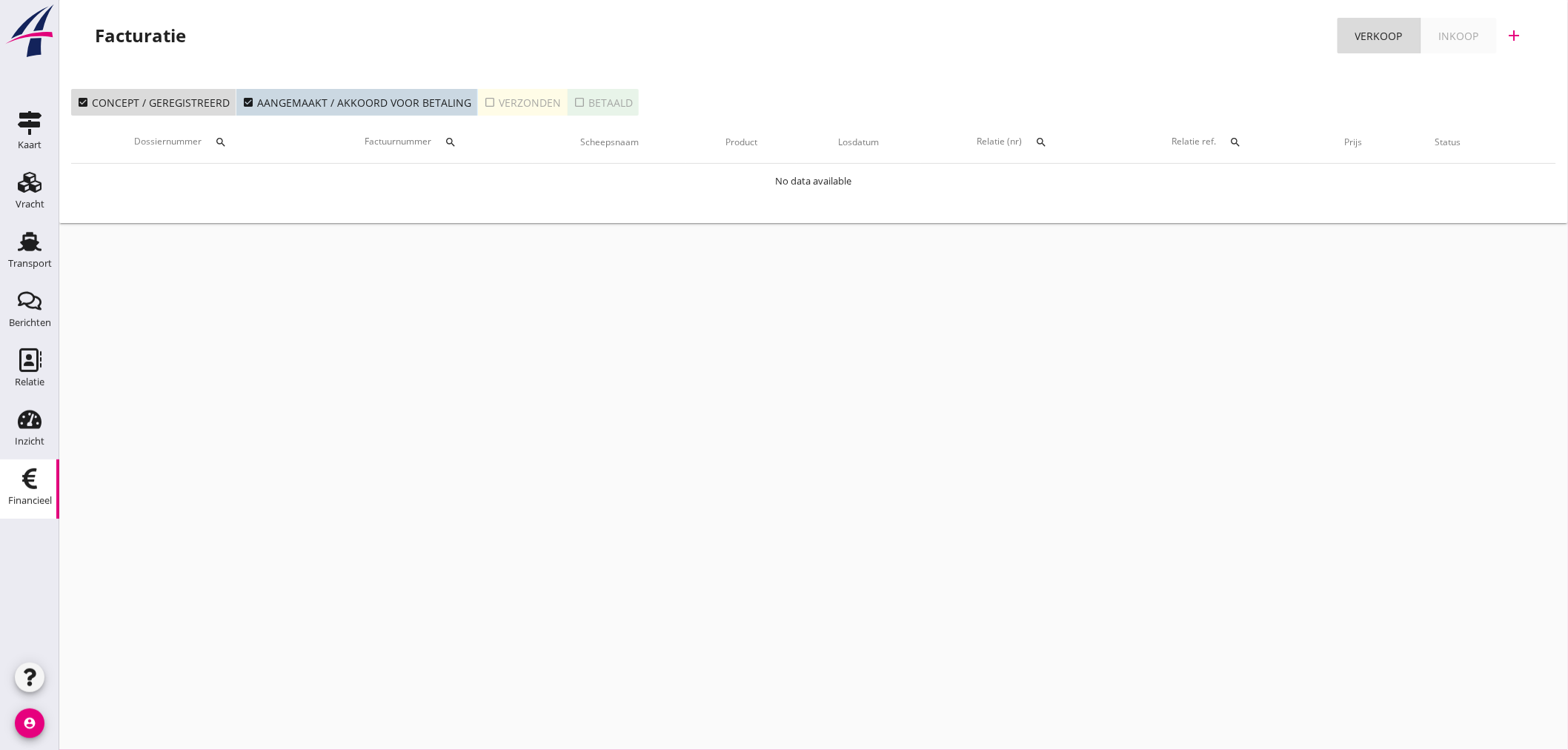
click at [27, 723] on icon "account_circle" at bounding box center [29, 723] width 30 height 30
click at [85, 719] on div "Uitloggen" at bounding box center [111, 717] width 63 height 18
